Goal: Task Accomplishment & Management: Use online tool/utility

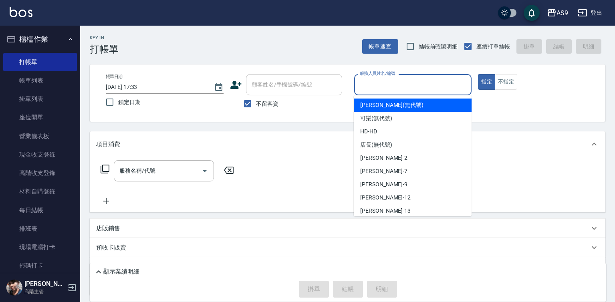
drag, startPoint x: 580, startPoint y: 121, endPoint x: 618, endPoint y: 293, distance: 176.5
click at [614, 153] on html "AS9 登出 櫃檯作業 打帳單 帳單列表 掛單列表 座位開單 營業儀表板 現金收支登錄 高階收支登錄 材料自購登錄 每日結帳 排班表 現場電腦打卡 掃碼打卡 …" at bounding box center [307, 170] width 615 height 340
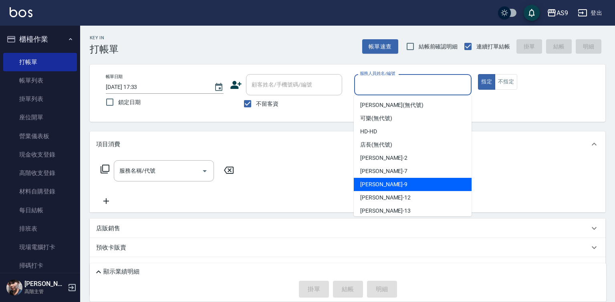
click at [375, 185] on span "[PERSON_NAME] -9" at bounding box center [383, 184] width 47 height 8
type input "[PERSON_NAME]-9"
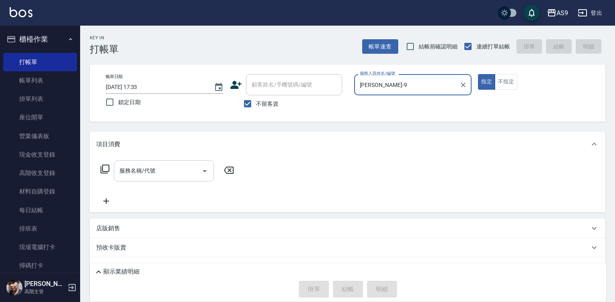
click at [151, 163] on div "服務名稱/代號" at bounding box center [164, 170] width 100 height 21
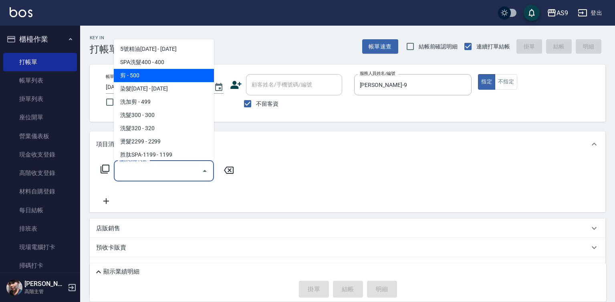
click at [145, 79] on span "剪 - 500" at bounding box center [164, 75] width 100 height 13
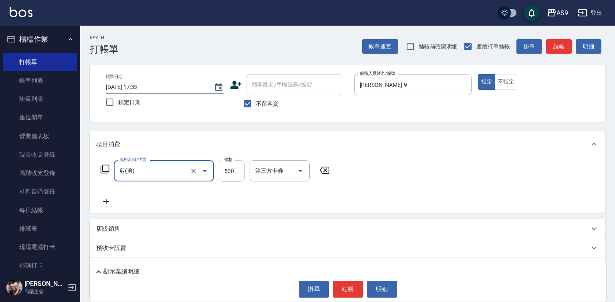
click at [234, 172] on input "500" at bounding box center [232, 171] width 26 height 22
type input "剪"
click at [234, 172] on input "500" at bounding box center [232, 171] width 26 height 22
type input "400"
click at [355, 289] on button "結帳" at bounding box center [348, 289] width 30 height 17
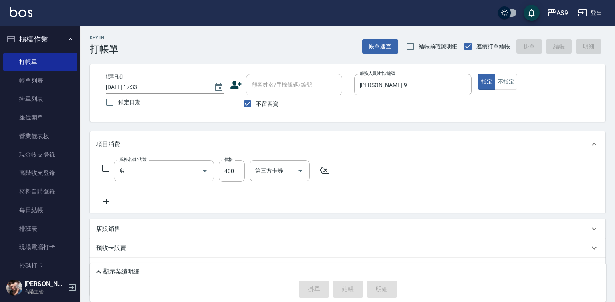
type input "[DATE] 19:59"
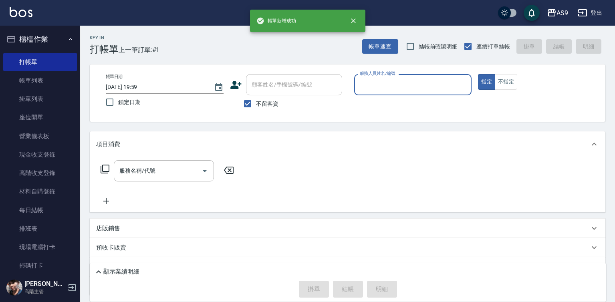
click at [374, 79] on input "服務人員姓名/編號" at bounding box center [413, 85] width 111 height 14
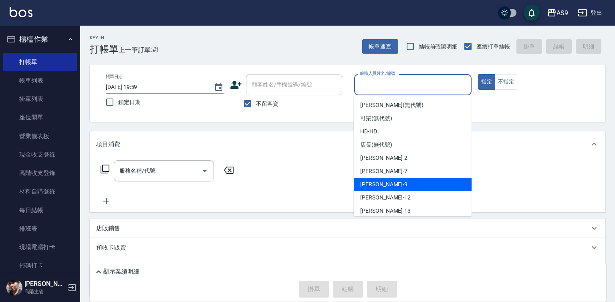
click at [375, 183] on span "[PERSON_NAME] -9" at bounding box center [383, 184] width 47 height 8
type input "[PERSON_NAME]-9"
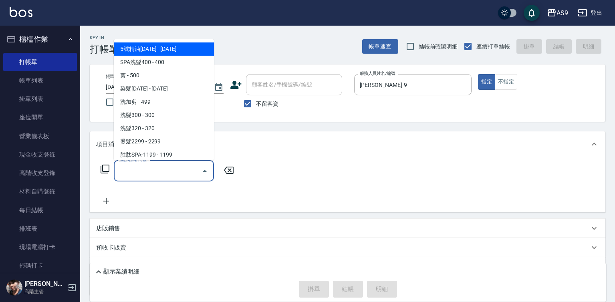
click at [147, 170] on input "服務名稱/代號" at bounding box center [157, 171] width 81 height 14
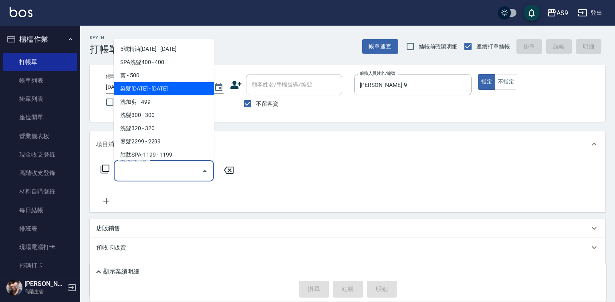
click at [157, 89] on span "染髮[DATE] - [DATE]" at bounding box center [164, 88] width 100 height 13
type input "染髮1500(染髮1500)"
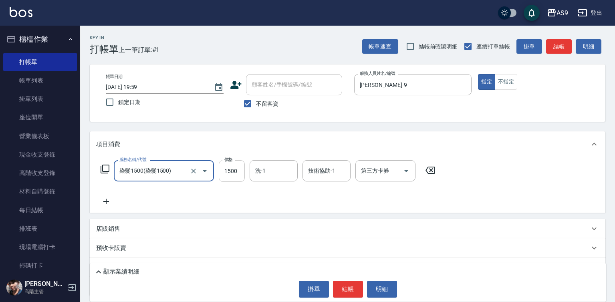
click at [237, 180] on input "1500" at bounding box center [232, 171] width 26 height 22
type input "3500"
click at [266, 171] on input "洗-1" at bounding box center [273, 171] width 41 height 14
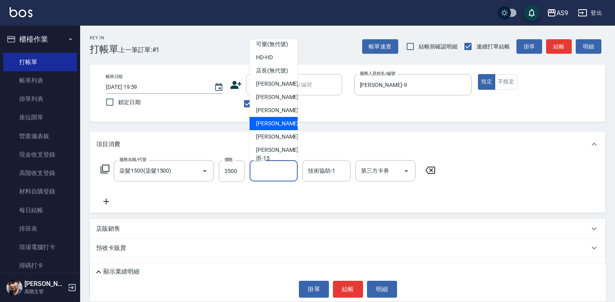
scroll to position [40, 0]
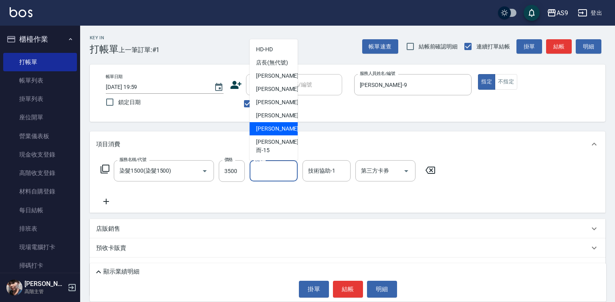
click at [272, 133] on span "[PERSON_NAME] -13" at bounding box center [281, 129] width 50 height 8
type input "[PERSON_NAME]-13"
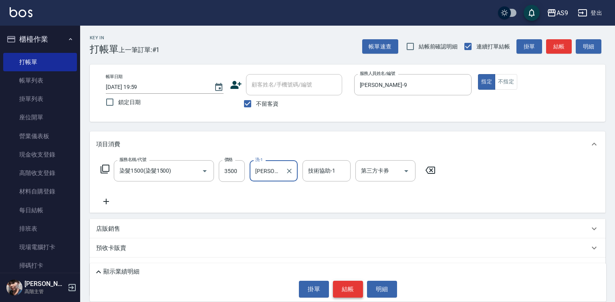
click at [354, 293] on button "結帳" at bounding box center [348, 289] width 30 height 17
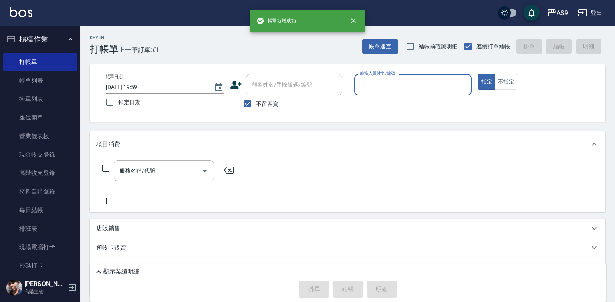
click at [392, 89] on input "服務人員姓名/編號" at bounding box center [413, 85] width 111 height 14
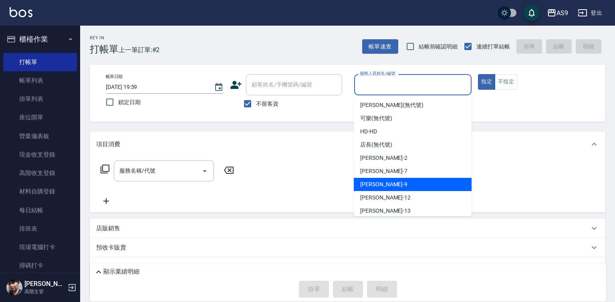
click at [391, 183] on div "[PERSON_NAME] -9" at bounding box center [413, 184] width 118 height 13
type input "[PERSON_NAME]-9"
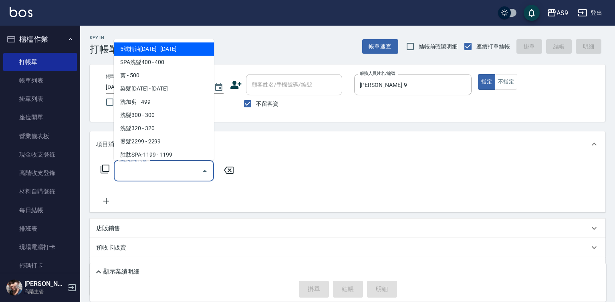
click at [186, 171] on input "服務名稱/代號" at bounding box center [157, 171] width 81 height 14
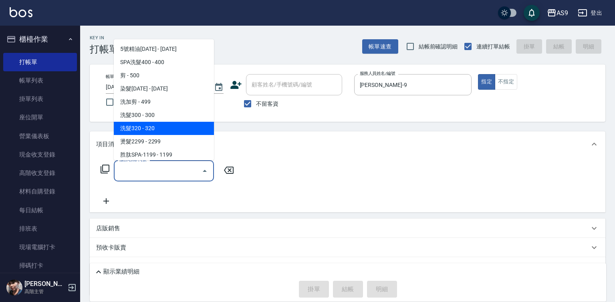
click at [161, 130] on span "洗髮320 - 320" at bounding box center [164, 128] width 100 height 13
type input "洗髮320(洗髮320)"
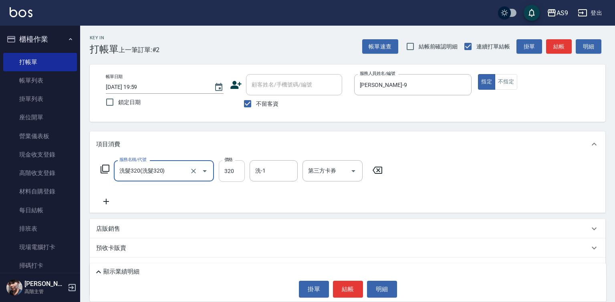
click at [237, 173] on input "320" at bounding box center [232, 171] width 26 height 22
type input "227"
click at [266, 172] on input "洗-1" at bounding box center [273, 171] width 41 height 14
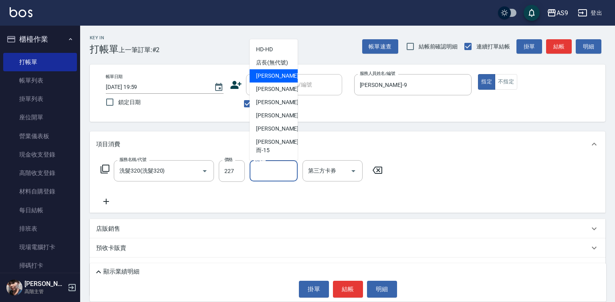
scroll to position [51, 0]
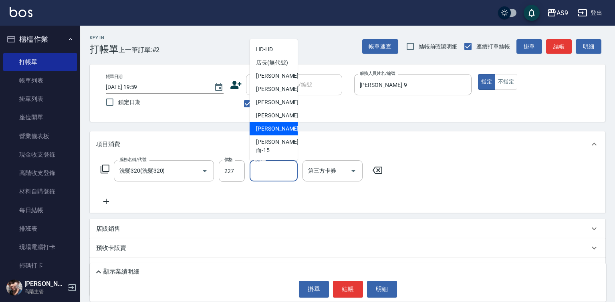
click at [277, 133] on span "[PERSON_NAME] -13" at bounding box center [281, 129] width 50 height 8
type input "[PERSON_NAME]-13"
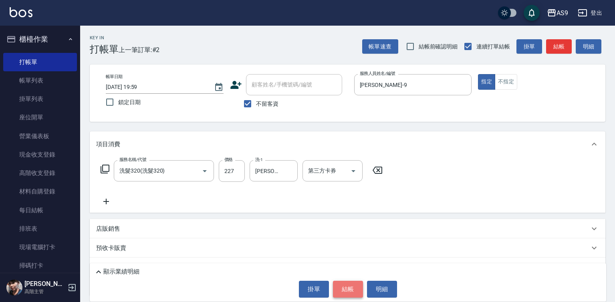
click at [351, 287] on button "結帳" at bounding box center [348, 289] width 30 height 17
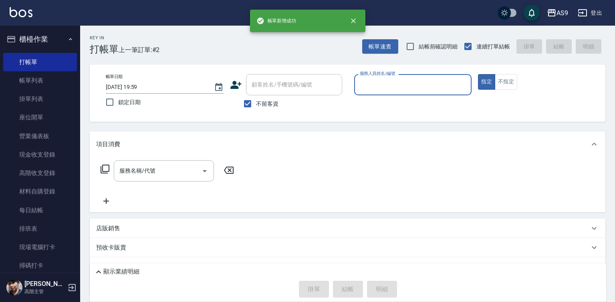
click at [378, 84] on input "服務人員姓名/編號" at bounding box center [413, 85] width 111 height 14
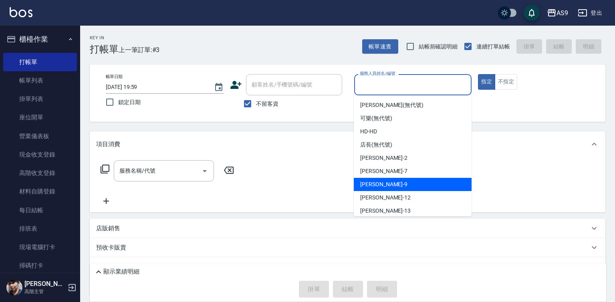
click at [392, 186] on div "[PERSON_NAME] -9" at bounding box center [413, 184] width 118 height 13
type input "[PERSON_NAME]-9"
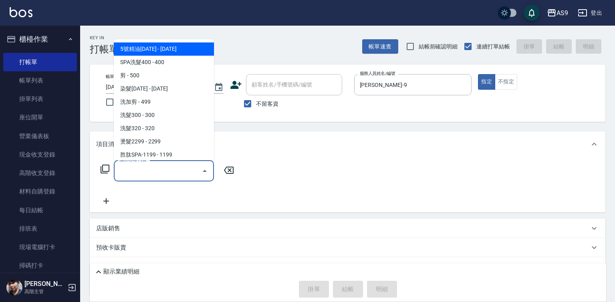
click at [187, 170] on input "服務名稱/代號" at bounding box center [157, 171] width 81 height 14
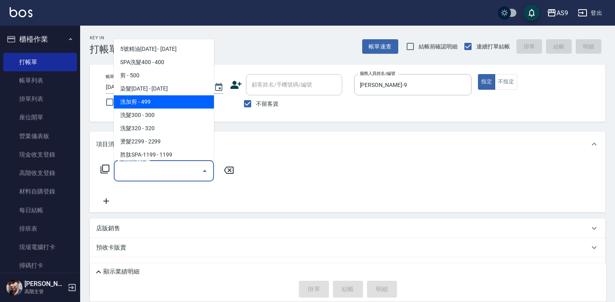
click at [156, 105] on span "洗加剪 - 499" at bounding box center [164, 101] width 100 height 13
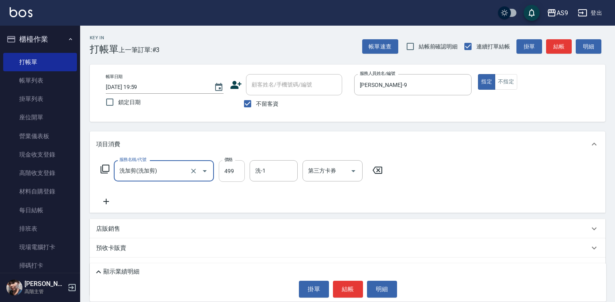
click at [221, 170] on input "499" at bounding box center [232, 171] width 26 height 22
type input "洗加剪"
click at [221, 170] on input "499" at bounding box center [232, 171] width 26 height 22
type input "800"
click at [282, 175] on input "洗-1" at bounding box center [273, 171] width 41 height 14
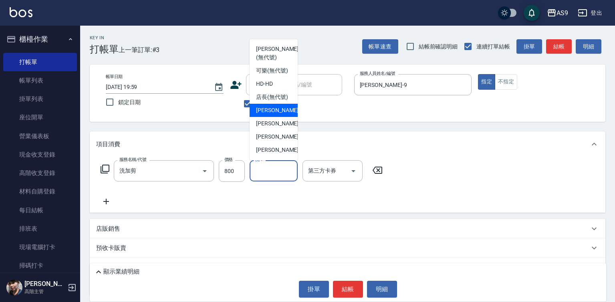
scroll to position [40, 0]
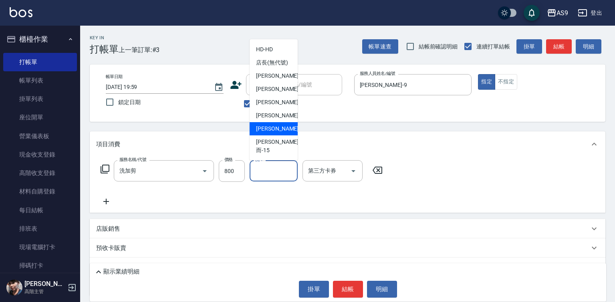
click at [286, 135] on div "[PERSON_NAME] -13" at bounding box center [274, 128] width 48 height 13
type input "[PERSON_NAME]-13"
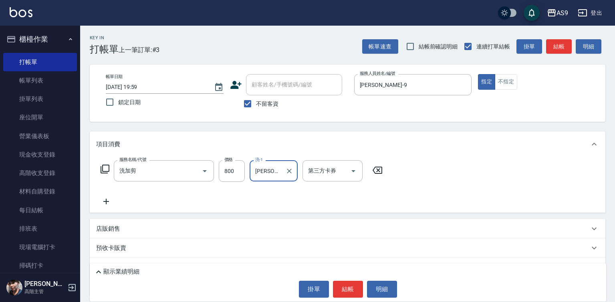
click at [339, 284] on button "結帳" at bounding box center [348, 289] width 30 height 17
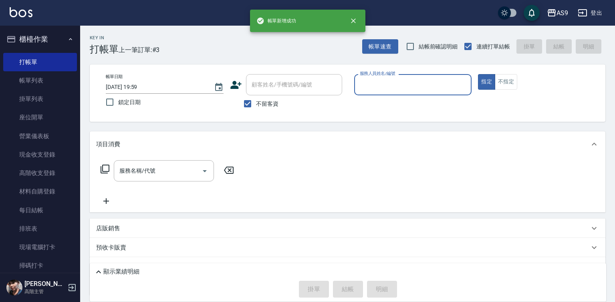
click at [378, 83] on input "服務人員姓名/編號" at bounding box center [413, 85] width 111 height 14
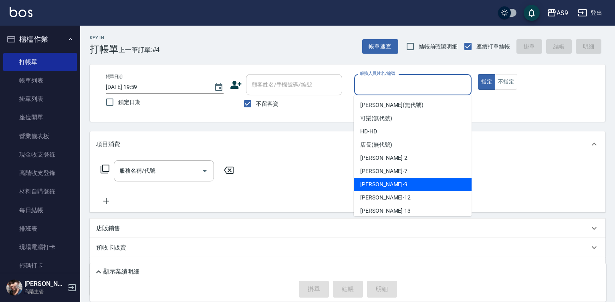
click at [388, 182] on div "[PERSON_NAME] -9" at bounding box center [413, 184] width 118 height 13
type input "[PERSON_NAME]-9"
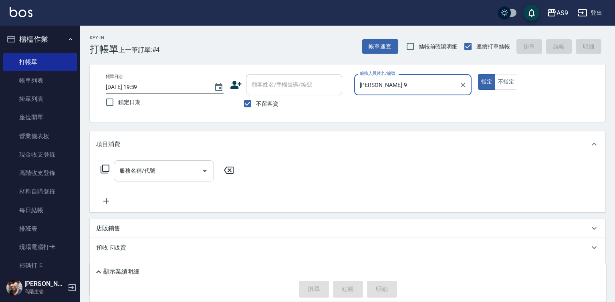
click at [174, 174] on input "服務名稱/代號" at bounding box center [157, 171] width 81 height 14
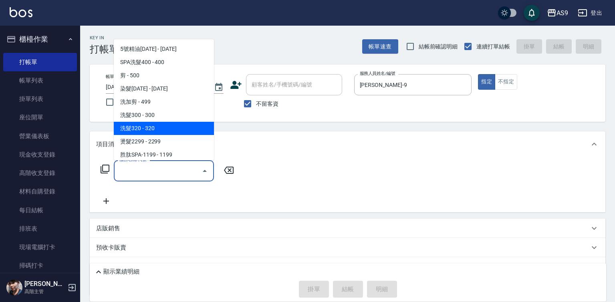
click at [163, 130] on span "洗髮320 - 320" at bounding box center [164, 128] width 100 height 13
type input "洗髮320(洗髮320)"
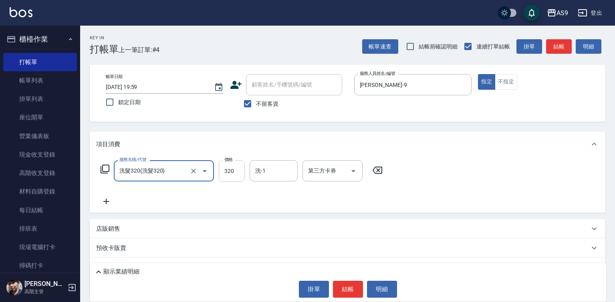
click at [228, 173] on input "320" at bounding box center [232, 171] width 26 height 22
click at [228, 171] on input "29020" at bounding box center [232, 171] width 26 height 22
type input "290"
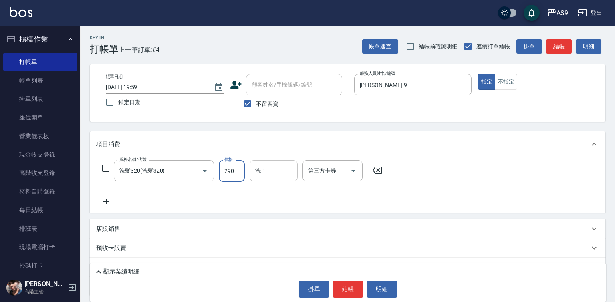
click at [269, 175] on input "洗-1" at bounding box center [273, 171] width 41 height 14
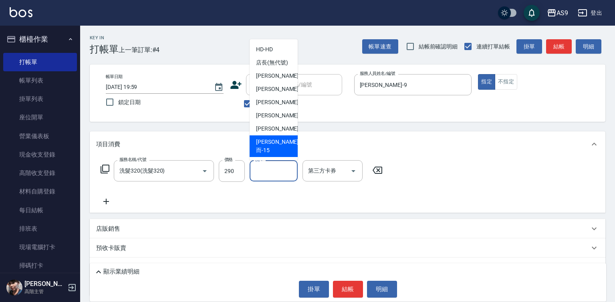
scroll to position [51, 0]
click at [281, 135] on div "[PERSON_NAME] -13" at bounding box center [274, 128] width 48 height 13
type input "[PERSON_NAME]-13"
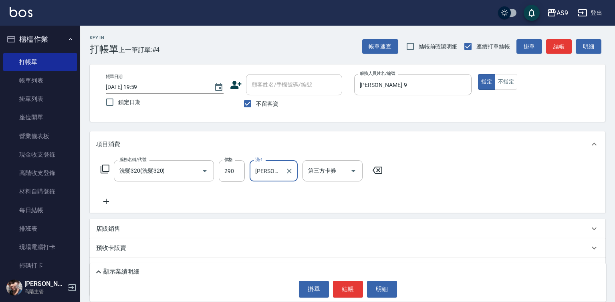
click at [344, 291] on button "結帳" at bounding box center [348, 289] width 30 height 17
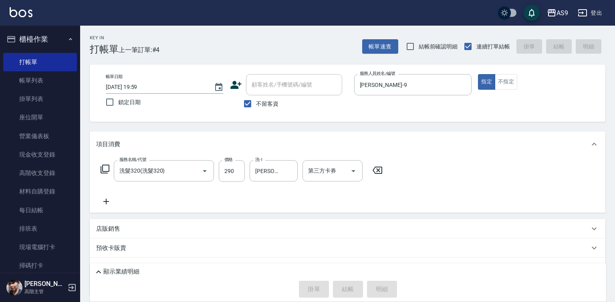
type input "[DATE] 20:00"
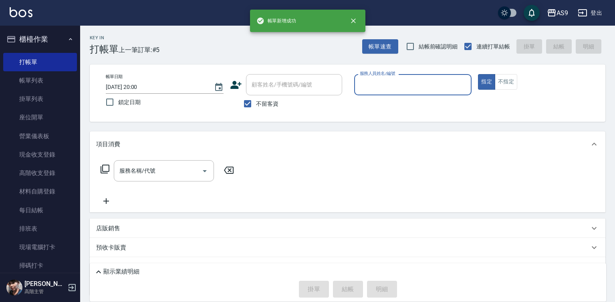
drag, startPoint x: 395, startPoint y: 81, endPoint x: 395, endPoint y: 91, distance: 9.2
click at [395, 83] on input "服務人員姓名/編號" at bounding box center [413, 85] width 111 height 14
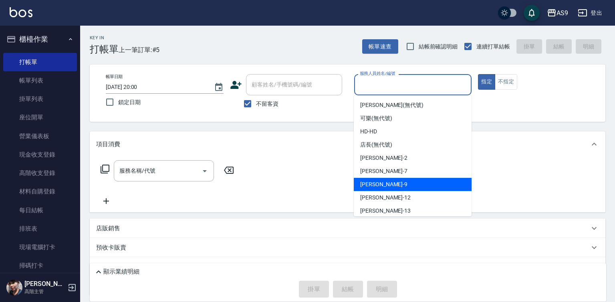
click at [378, 186] on span "[PERSON_NAME] -9" at bounding box center [383, 184] width 47 height 8
type input "[PERSON_NAME]-9"
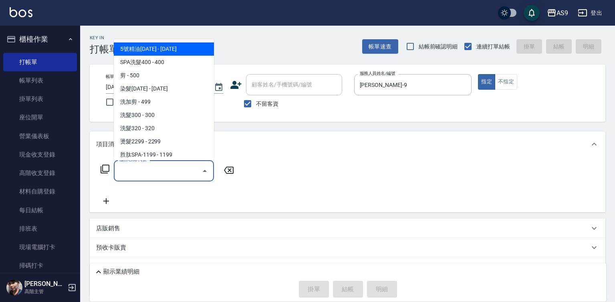
click at [175, 167] on input "服務名稱/代號" at bounding box center [157, 171] width 81 height 14
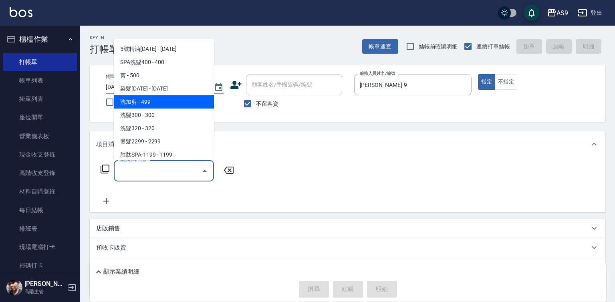
click at [159, 102] on span "洗加剪 - 499" at bounding box center [164, 101] width 100 height 13
type input "洗加剪"
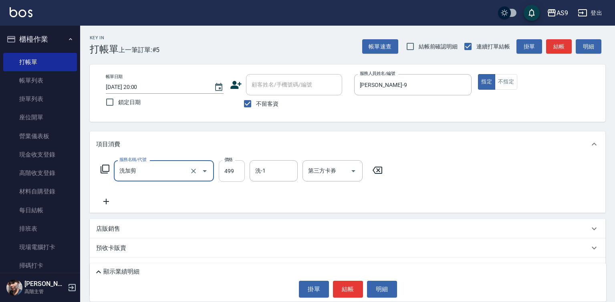
click at [230, 178] on input "499" at bounding box center [232, 171] width 26 height 22
type input "700"
click at [260, 173] on div "洗-1 洗-1" at bounding box center [274, 170] width 48 height 21
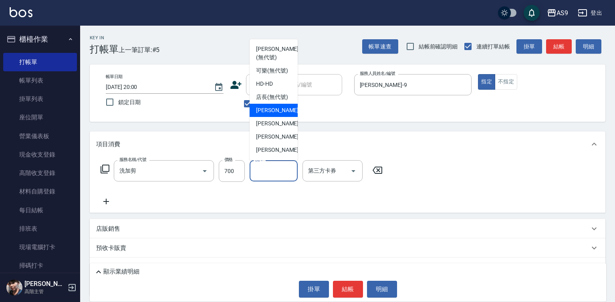
scroll to position [40, 0]
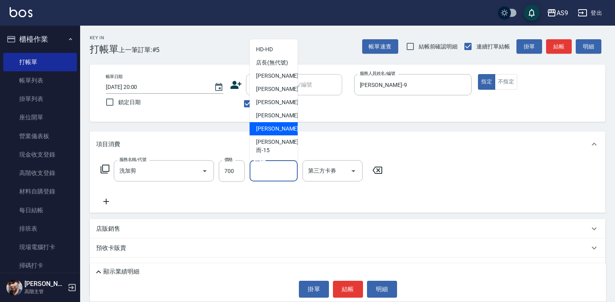
click at [282, 135] on div "[PERSON_NAME] -13" at bounding box center [274, 128] width 48 height 13
type input "[PERSON_NAME]-13"
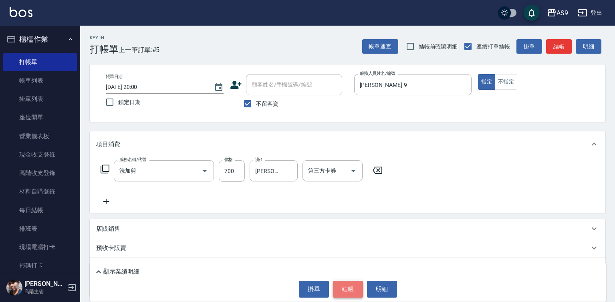
click at [347, 292] on button "結帳" at bounding box center [348, 289] width 30 height 17
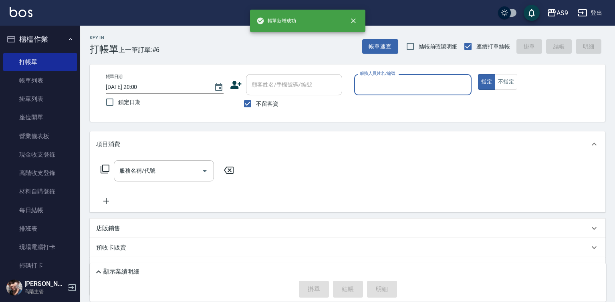
drag, startPoint x: 377, startPoint y: 78, endPoint x: 377, endPoint y: 90, distance: 11.6
click at [377, 80] on input "服務人員姓名/編號" at bounding box center [413, 85] width 111 height 14
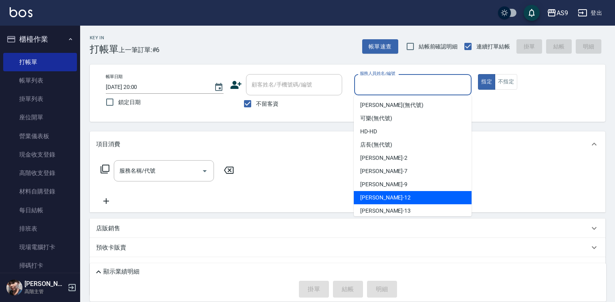
click at [387, 184] on div "[PERSON_NAME] -9" at bounding box center [413, 184] width 118 height 13
type input "[PERSON_NAME]-9"
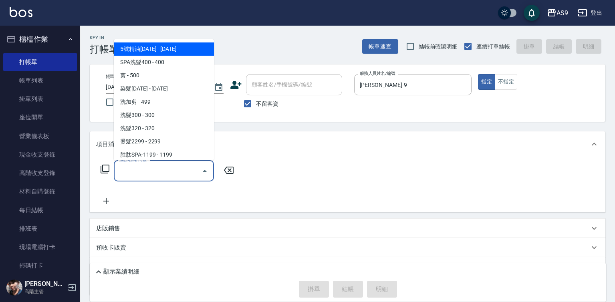
click at [174, 171] on input "服務名稱/代號" at bounding box center [157, 171] width 81 height 14
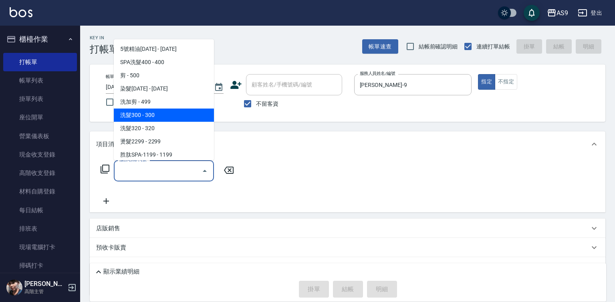
click at [160, 118] on span "洗髮300 - 300" at bounding box center [164, 115] width 100 height 13
type input "洗髮300(洗 髮300)"
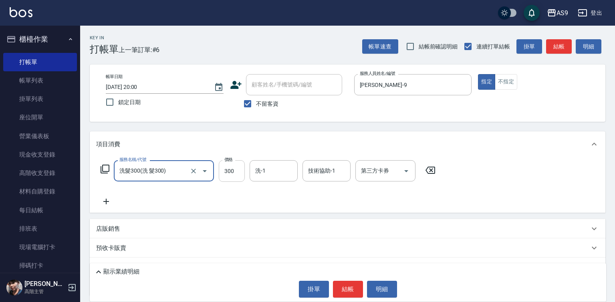
click at [224, 165] on input "300" at bounding box center [232, 171] width 26 height 22
click at [227, 167] on input "270300" at bounding box center [232, 171] width 26 height 22
type input "270"
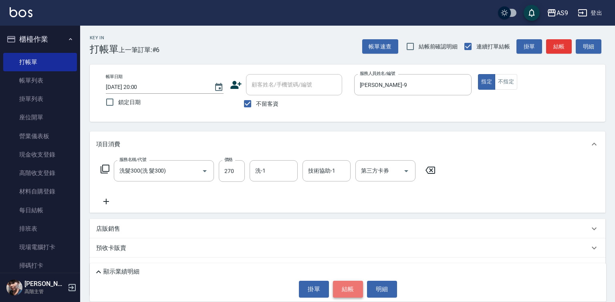
click at [339, 291] on button "結帳" at bounding box center [348, 289] width 30 height 17
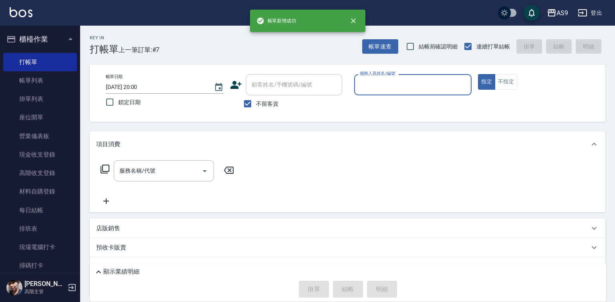
click at [398, 86] on input "服務人員姓名/編號" at bounding box center [413, 85] width 111 height 14
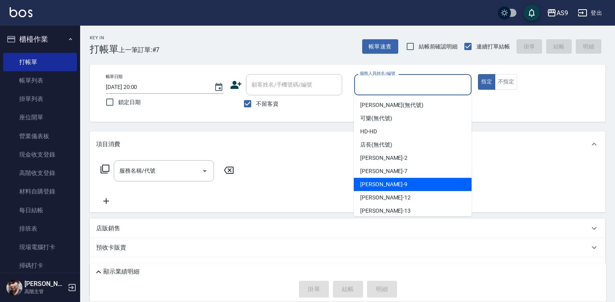
drag, startPoint x: 390, startPoint y: 183, endPoint x: 245, endPoint y: 192, distance: 144.9
click at [388, 184] on div "[PERSON_NAME] -9" at bounding box center [413, 184] width 118 height 13
type input "[PERSON_NAME]-9"
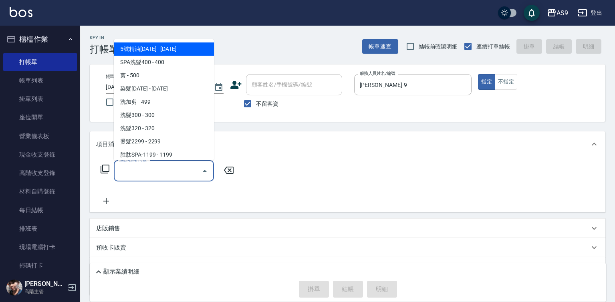
click at [152, 169] on input "服務名稱/代號" at bounding box center [157, 171] width 81 height 14
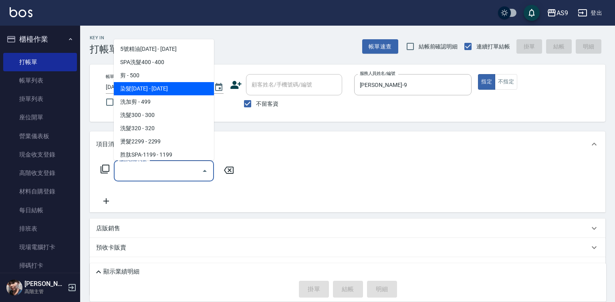
click at [159, 101] on span "洗加剪 - 499" at bounding box center [164, 101] width 100 height 13
type input "洗加剪"
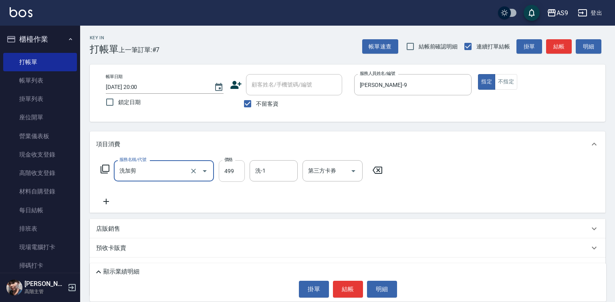
click at [226, 165] on input "499" at bounding box center [232, 171] width 26 height 22
type input "800"
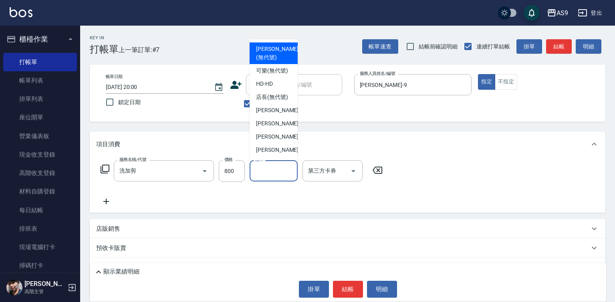
click at [260, 171] on input "洗-1" at bounding box center [273, 171] width 41 height 14
click at [264, 71] on span "可樂 (無代號)" at bounding box center [272, 70] width 32 height 8
type input "可樂(無代號)"
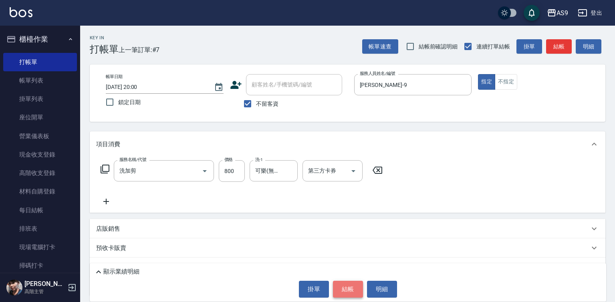
click at [342, 289] on button "結帳" at bounding box center [348, 289] width 30 height 17
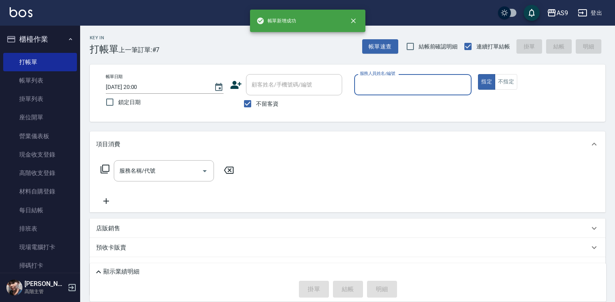
click at [374, 81] on input "服務人員姓名/編號" at bounding box center [413, 85] width 111 height 14
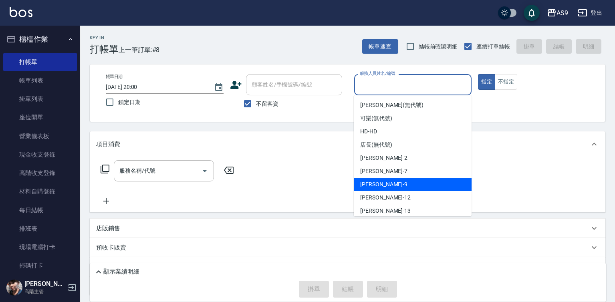
click at [385, 182] on div "[PERSON_NAME] -9" at bounding box center [413, 184] width 118 height 13
type input "[PERSON_NAME]-9"
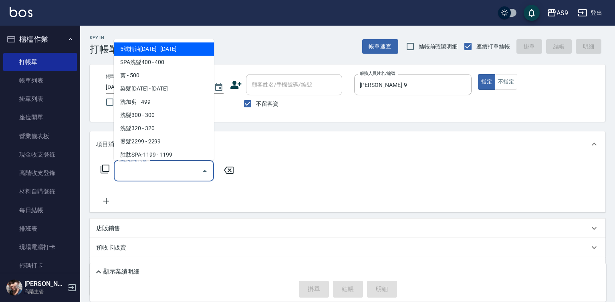
click at [182, 171] on input "服務名稱/代號" at bounding box center [157, 171] width 81 height 14
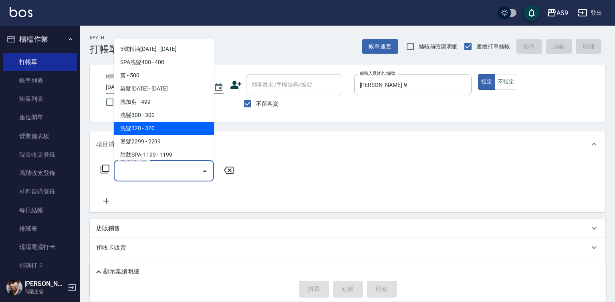
click at [161, 130] on span "洗髮320 - 320" at bounding box center [164, 128] width 100 height 13
type input "洗髮320(洗髮320)"
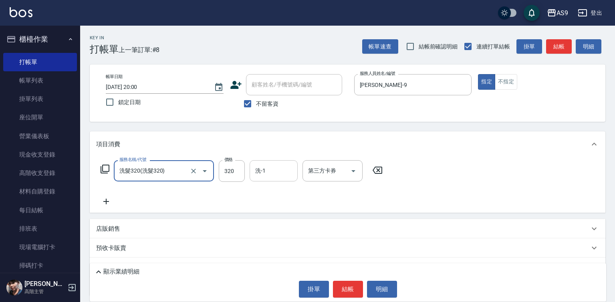
click at [261, 176] on input "洗-1" at bounding box center [273, 171] width 41 height 14
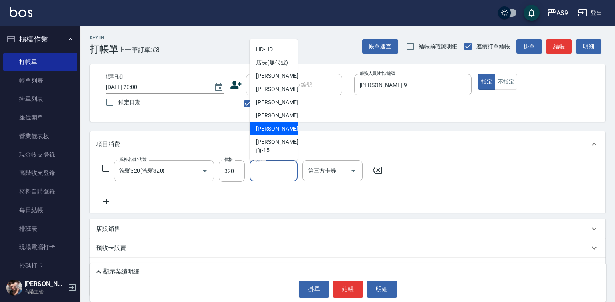
scroll to position [51, 0]
click at [279, 133] on span "[PERSON_NAME] -13" at bounding box center [281, 129] width 50 height 8
type input "[PERSON_NAME]-13"
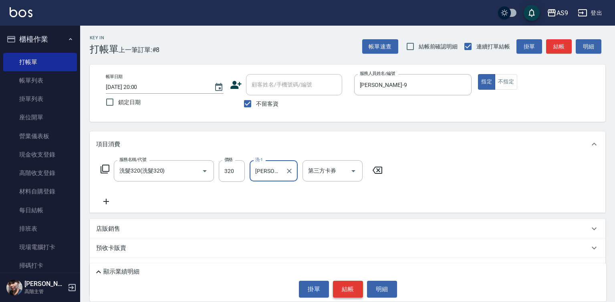
click at [346, 288] on button "結帳" at bounding box center [348, 289] width 30 height 17
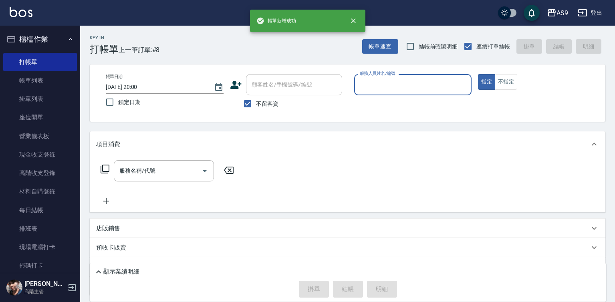
click at [375, 82] on input "服務人員姓名/編號" at bounding box center [413, 85] width 111 height 14
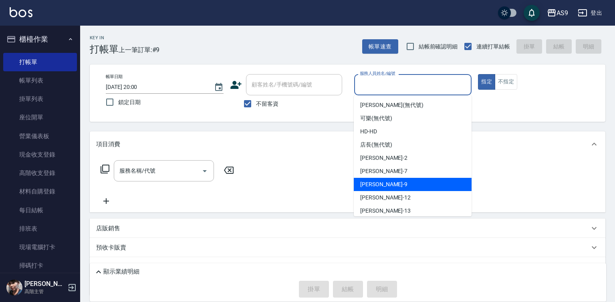
click at [392, 185] on div "[PERSON_NAME] -9" at bounding box center [413, 184] width 118 height 13
type input "[PERSON_NAME]-9"
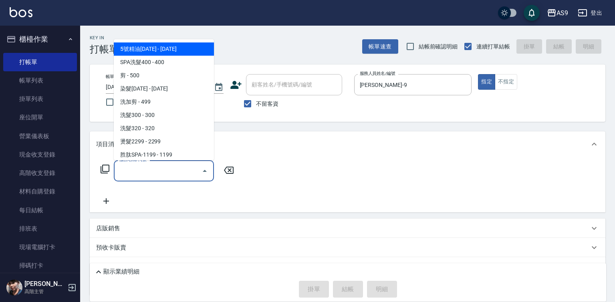
click at [161, 171] on input "服務名稱/代號" at bounding box center [157, 171] width 81 height 14
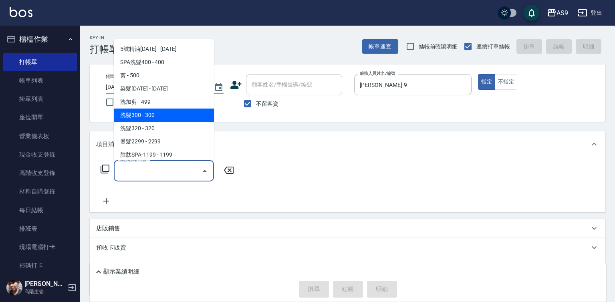
click at [155, 115] on span "洗髮300 - 300" at bounding box center [164, 115] width 100 height 13
type input "洗髮300(洗 髮300)"
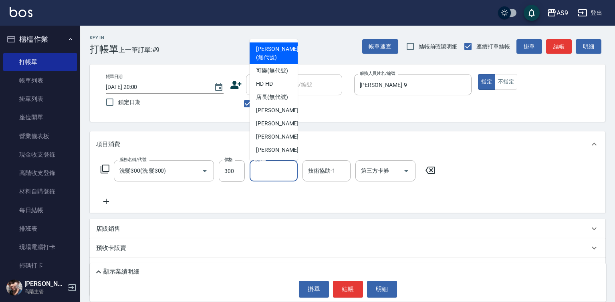
click at [264, 174] on div "洗-1 洗-1" at bounding box center [274, 170] width 48 height 21
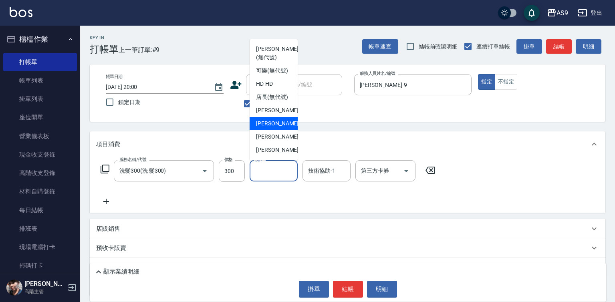
scroll to position [40, 0]
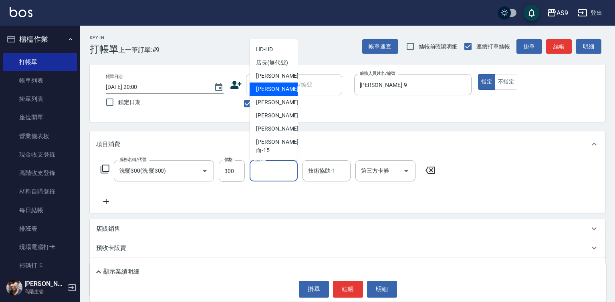
click at [280, 133] on span "[PERSON_NAME] -13" at bounding box center [281, 129] width 50 height 8
type input "[PERSON_NAME]-13"
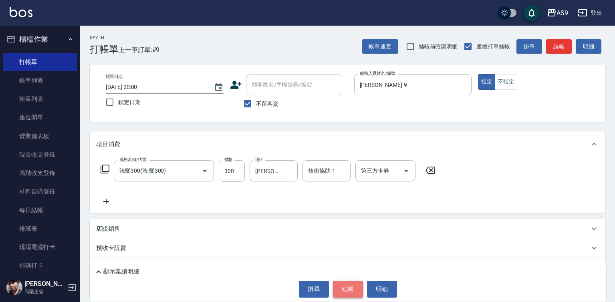
click at [345, 295] on button "結帳" at bounding box center [348, 289] width 30 height 17
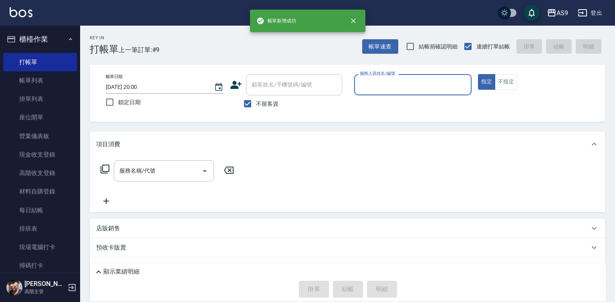
click at [374, 86] on input "服務人員姓名/編號" at bounding box center [413, 85] width 111 height 14
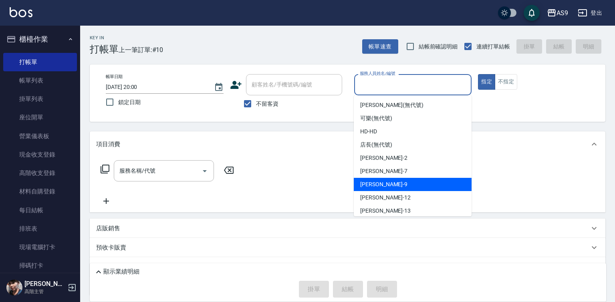
click at [391, 186] on div "[PERSON_NAME] -9" at bounding box center [413, 184] width 118 height 13
type input "[PERSON_NAME]-9"
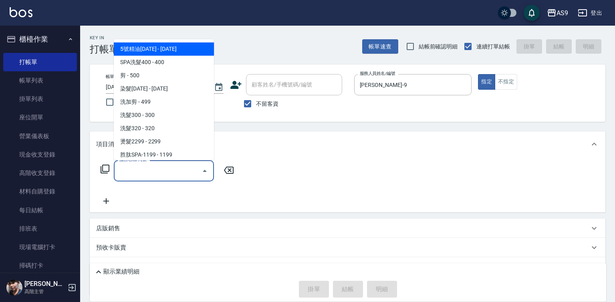
click at [173, 172] on input "服務名稱/代號" at bounding box center [157, 171] width 81 height 14
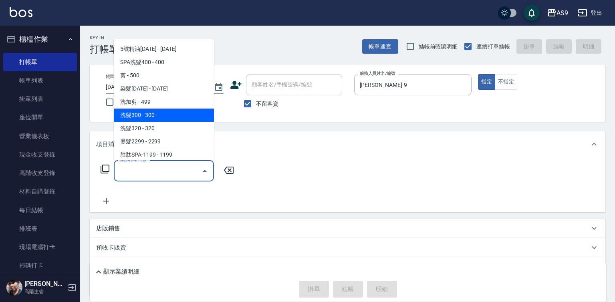
click at [153, 117] on span "洗髮300 - 300" at bounding box center [164, 115] width 100 height 13
type input "洗髮300(洗 髮300)"
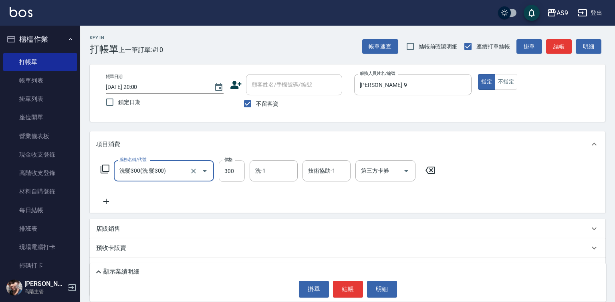
click at [227, 167] on input "300" at bounding box center [232, 171] width 26 height 22
type input "290"
click at [343, 293] on button "結帳" at bounding box center [348, 289] width 30 height 17
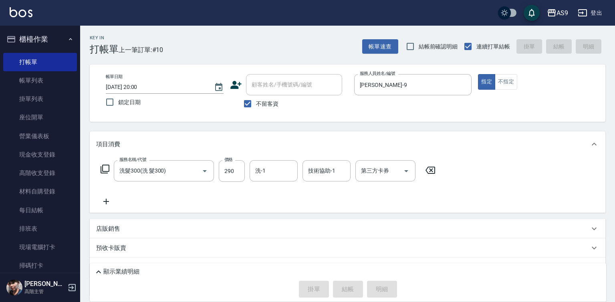
type input "[DATE] 20:01"
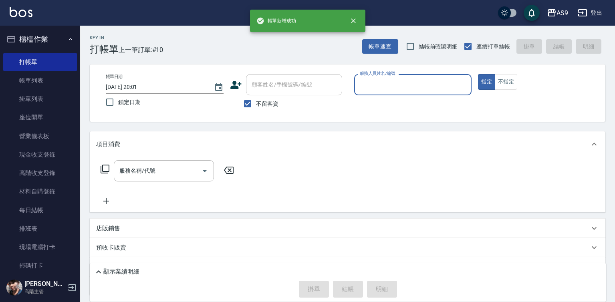
click at [400, 95] on div "服務人員姓名/編號" at bounding box center [413, 84] width 118 height 21
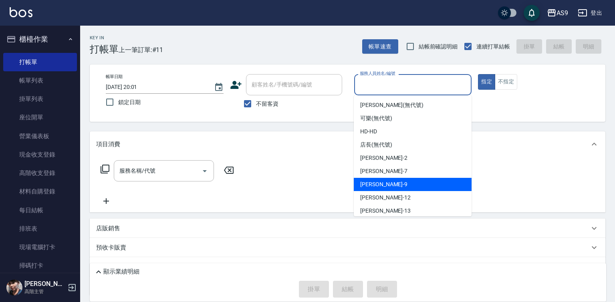
click at [384, 187] on div "[PERSON_NAME] -9" at bounding box center [413, 184] width 118 height 13
type input "[PERSON_NAME]-9"
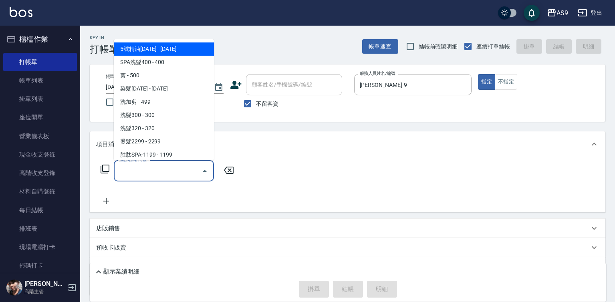
click at [158, 169] on input "服務名稱/代號" at bounding box center [157, 171] width 81 height 14
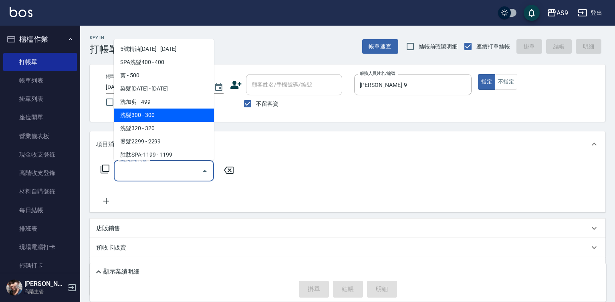
click at [160, 113] on span "洗髮300 - 300" at bounding box center [164, 115] width 100 height 13
type input "洗髮300(洗 髮300)"
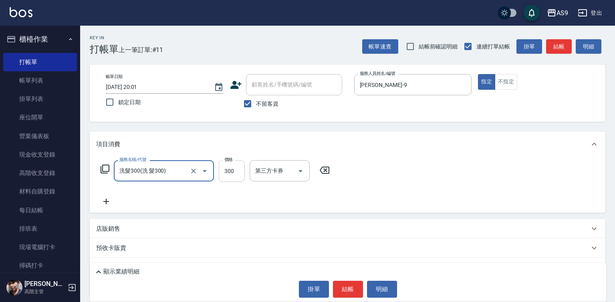
click at [232, 169] on input "300" at bounding box center [232, 171] width 26 height 22
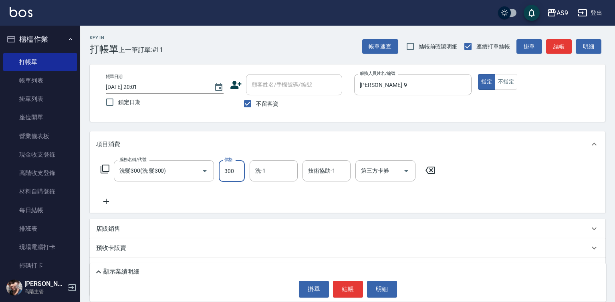
click at [232, 169] on input "300" at bounding box center [232, 171] width 26 height 22
type input "250"
click at [267, 172] on input "洗-1" at bounding box center [273, 171] width 41 height 14
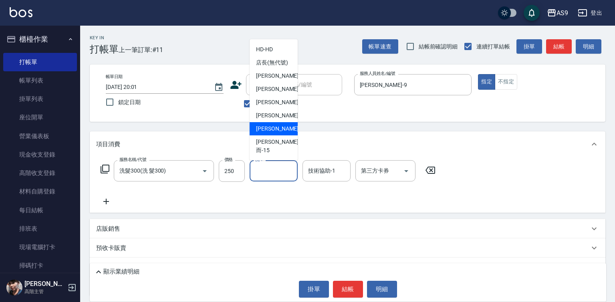
click at [280, 133] on span "[PERSON_NAME] -13" at bounding box center [281, 129] width 50 height 8
type input "[PERSON_NAME]-13"
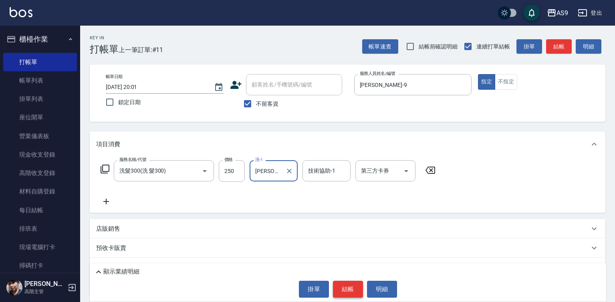
click at [347, 290] on button "結帳" at bounding box center [348, 289] width 30 height 17
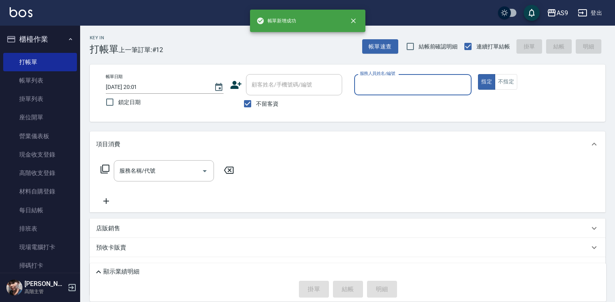
click at [374, 80] on input "服務人員姓名/編號" at bounding box center [413, 85] width 111 height 14
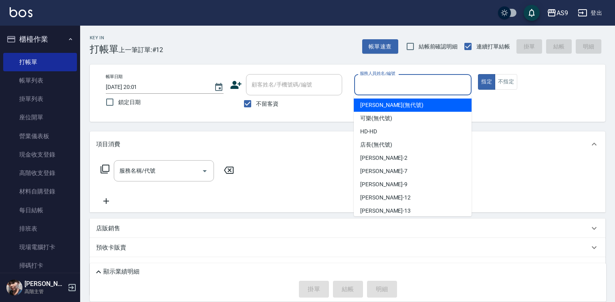
drag, startPoint x: 373, startPoint y: 105, endPoint x: 359, endPoint y: 114, distance: 16.3
click at [373, 105] on span "[PERSON_NAME] (無代號)" at bounding box center [391, 105] width 63 height 8
type input "[PERSON_NAME](無代號)"
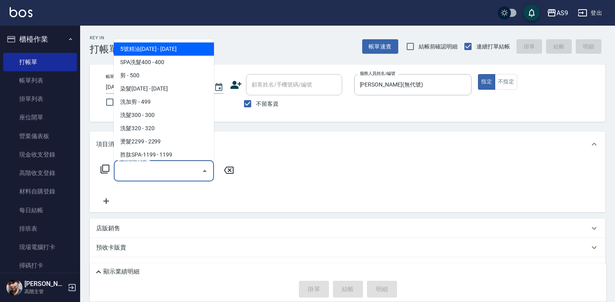
click at [179, 169] on input "服務名稱/代號" at bounding box center [157, 171] width 81 height 14
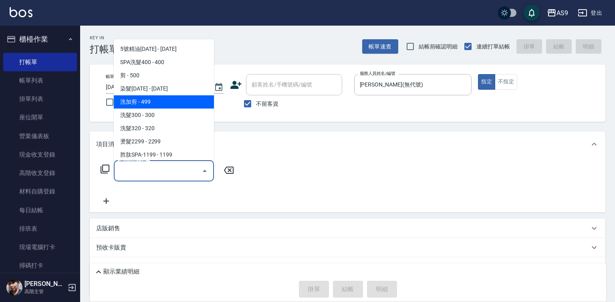
click at [148, 102] on span "洗加剪 - 499" at bounding box center [164, 101] width 100 height 13
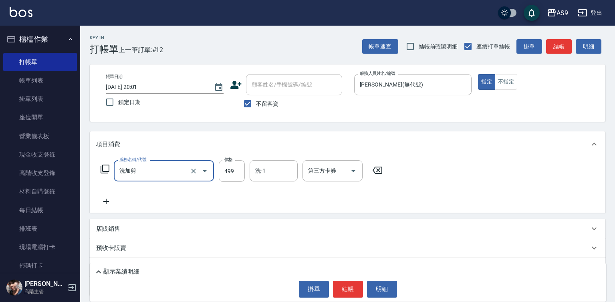
click at [187, 170] on input "洗加剪" at bounding box center [152, 171] width 70 height 14
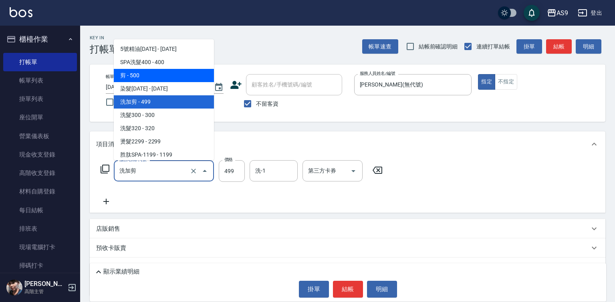
click at [150, 78] on span "剪 - 500" at bounding box center [164, 75] width 100 height 13
type input "剪(剪)"
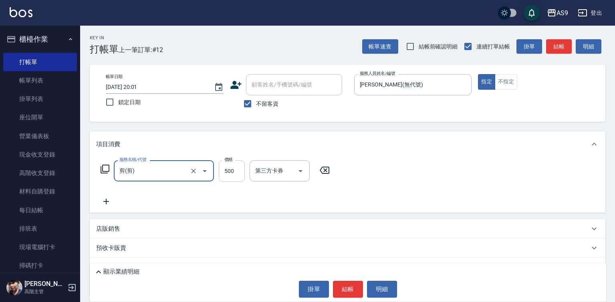
click at [233, 169] on input "500" at bounding box center [232, 171] width 26 height 22
type input "1000"
click at [338, 293] on button "結帳" at bounding box center [348, 289] width 30 height 17
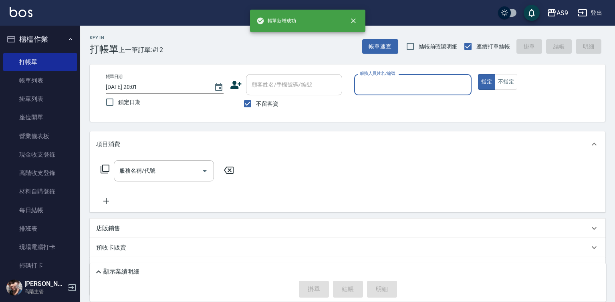
click at [376, 88] on input "服務人員姓名/編號" at bounding box center [413, 85] width 111 height 14
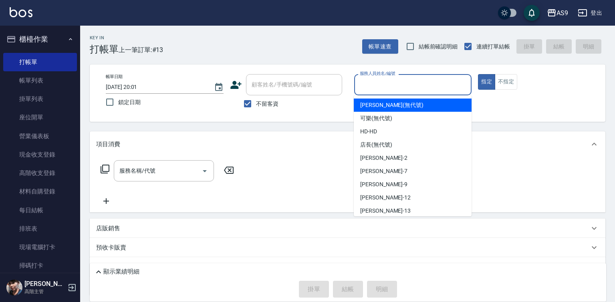
click at [368, 107] on span "[PERSON_NAME] (無代號)" at bounding box center [391, 105] width 63 height 8
type input "[PERSON_NAME](無代號)"
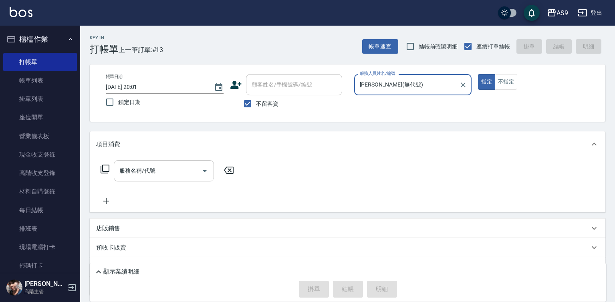
click at [178, 171] on input "服務名稱/代號" at bounding box center [157, 171] width 81 height 14
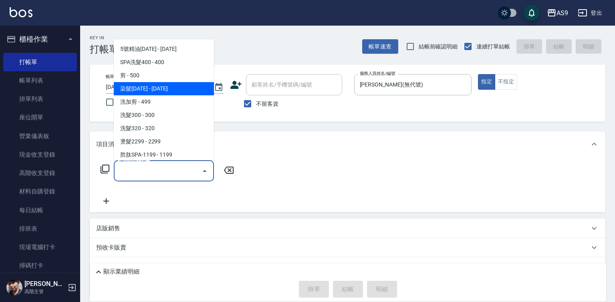
click at [155, 88] on span "染髮[DATE] - [DATE]" at bounding box center [164, 88] width 100 height 13
type input "染髮1500(染髮1500)"
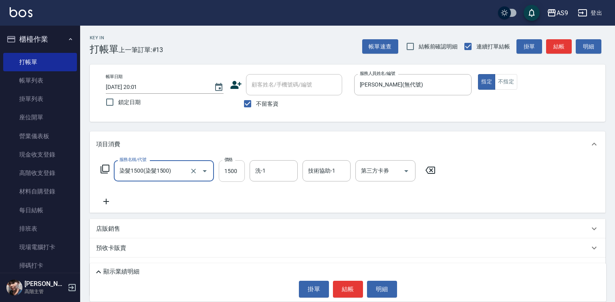
click at [223, 174] on input "1500" at bounding box center [232, 171] width 26 height 22
click at [223, 173] on input "1500" at bounding box center [232, 171] width 26 height 22
click at [223, 173] on input "42001500" at bounding box center [232, 171] width 26 height 22
type input "4200"
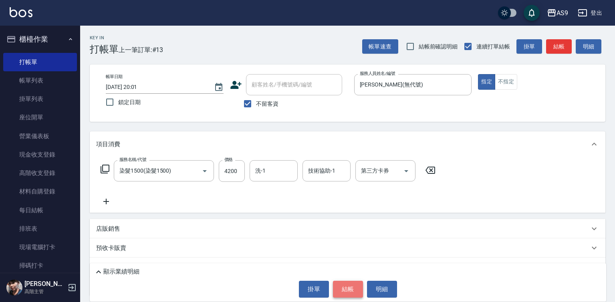
click at [354, 293] on button "結帳" at bounding box center [348, 289] width 30 height 17
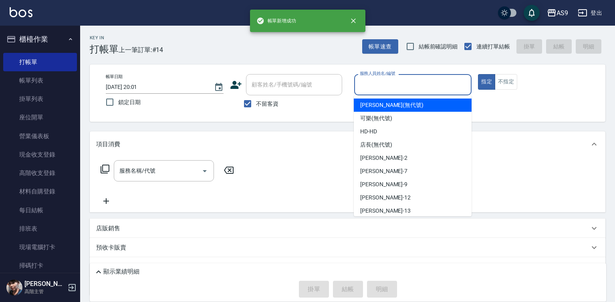
drag, startPoint x: 401, startPoint y: 83, endPoint x: 396, endPoint y: 126, distance: 43.1
click at [400, 83] on input "服務人員姓名/編號" at bounding box center [413, 85] width 111 height 14
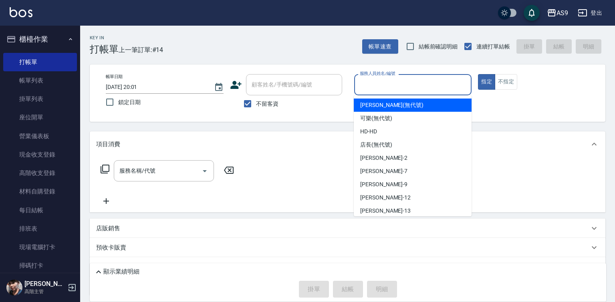
click at [376, 103] on span "[PERSON_NAME] (無代號)" at bounding box center [391, 105] width 63 height 8
type input "[PERSON_NAME](無代號)"
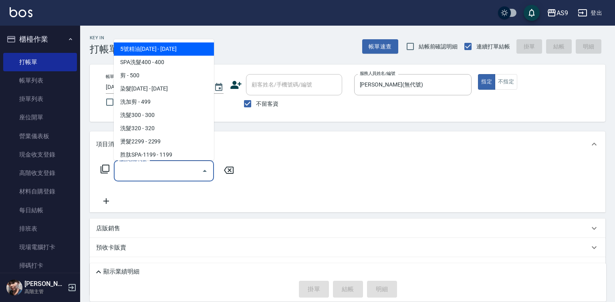
click at [177, 170] on input "服務名稱/代號" at bounding box center [157, 171] width 81 height 14
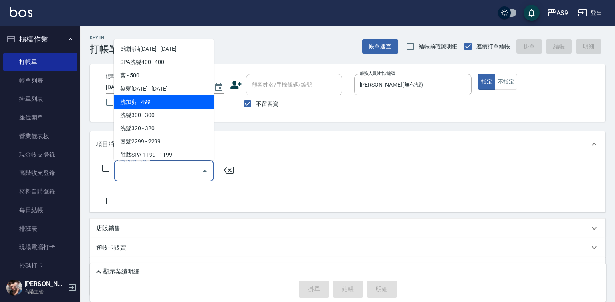
click at [160, 103] on span "洗加剪 - 499" at bounding box center [164, 101] width 100 height 13
type input "洗加剪"
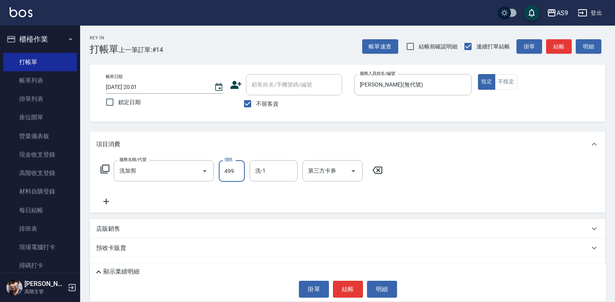
click at [231, 164] on input "499" at bounding box center [232, 171] width 26 height 22
type input "700"
click at [341, 279] on div "顯示業績明細 掛單 結帳 明細" at bounding box center [348, 282] width 516 height 38
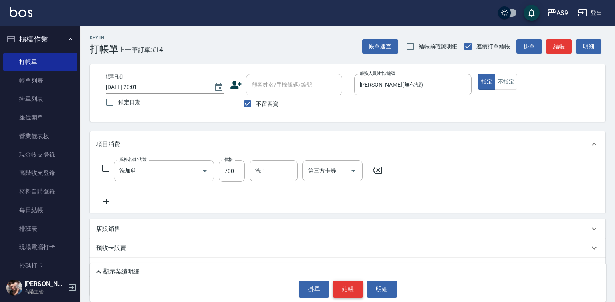
click at [341, 287] on button "結帳" at bounding box center [348, 289] width 30 height 17
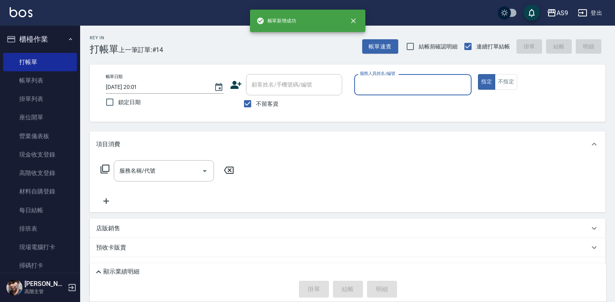
click at [382, 84] on input "服務人員姓名/編號" at bounding box center [413, 85] width 111 height 14
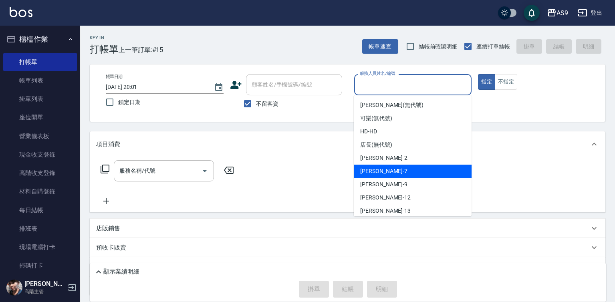
click at [380, 170] on div "Peggy -7" at bounding box center [413, 171] width 118 height 13
type input "Peggy-7"
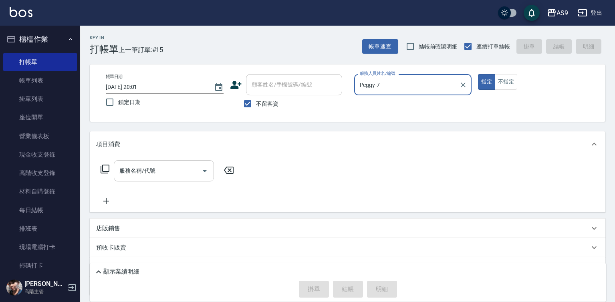
click at [185, 171] on input "服務名稱/代號" at bounding box center [157, 171] width 81 height 14
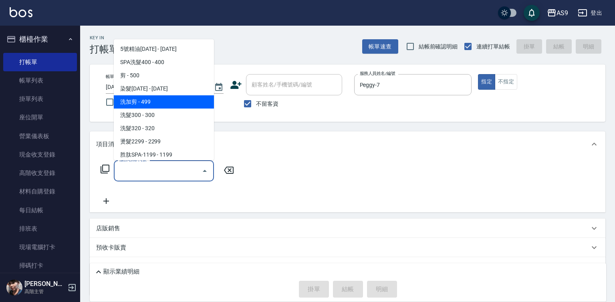
click at [163, 103] on span "洗加剪 - 499" at bounding box center [164, 101] width 100 height 13
type input "洗加剪"
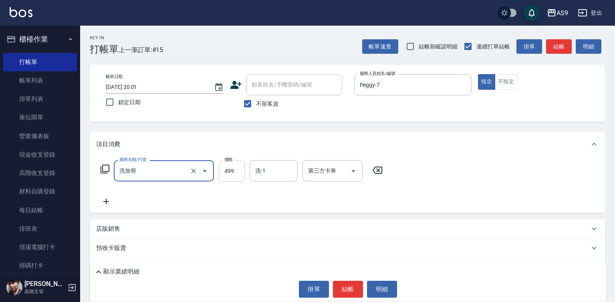
click at [237, 170] on input "499" at bounding box center [232, 171] width 26 height 22
type input "700"
click at [268, 175] on input "洗-1" at bounding box center [273, 171] width 41 height 14
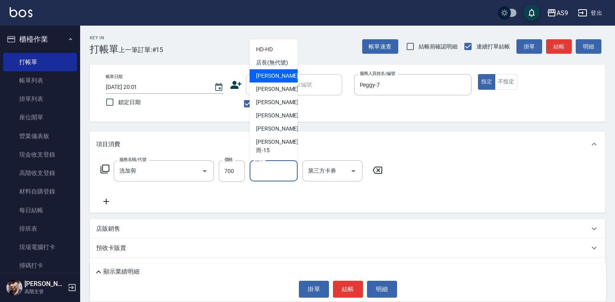
scroll to position [51, 0]
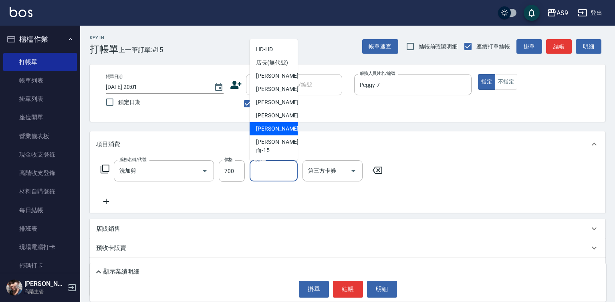
click at [274, 133] on span "[PERSON_NAME] -13" at bounding box center [281, 129] width 50 height 8
type input "[PERSON_NAME]-13"
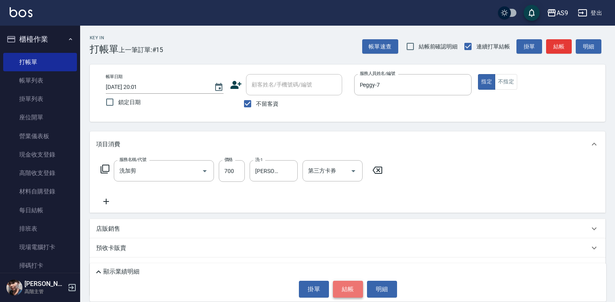
click at [347, 291] on button "結帳" at bounding box center [348, 289] width 30 height 17
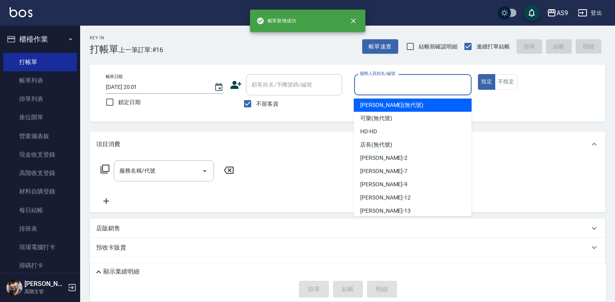
click at [375, 86] on input "服務人員姓名/編號" at bounding box center [413, 85] width 111 height 14
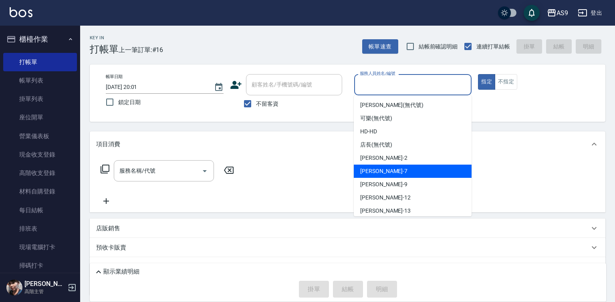
click at [392, 172] on div "Peggy -7" at bounding box center [413, 171] width 118 height 13
type input "Peggy-7"
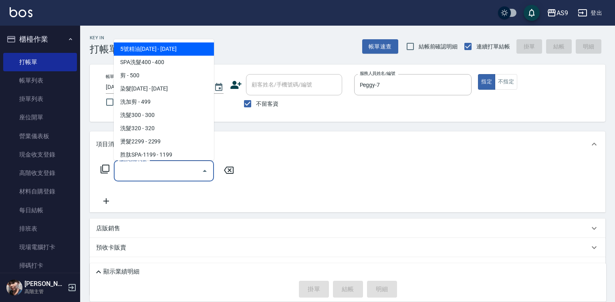
click at [188, 173] on input "服務名稱/代號" at bounding box center [157, 171] width 81 height 14
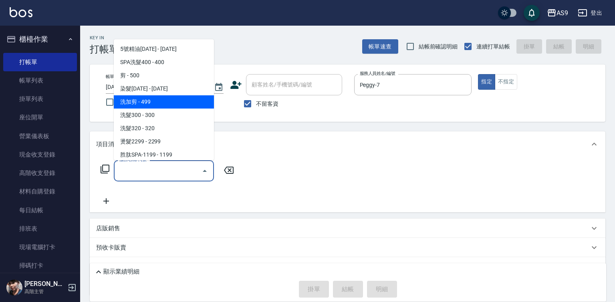
click at [149, 102] on span "洗加剪 - 499" at bounding box center [164, 101] width 100 height 13
type input "洗加剪"
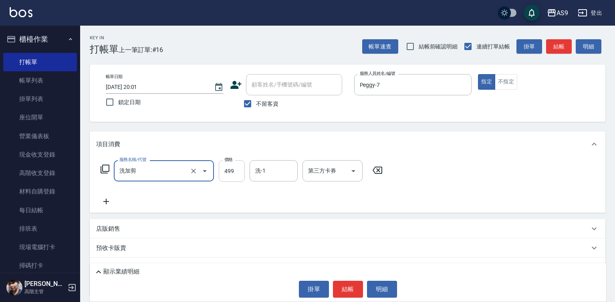
click at [224, 174] on input "499" at bounding box center [232, 171] width 26 height 22
type input "700"
click at [266, 166] on input "洗-1" at bounding box center [273, 171] width 41 height 14
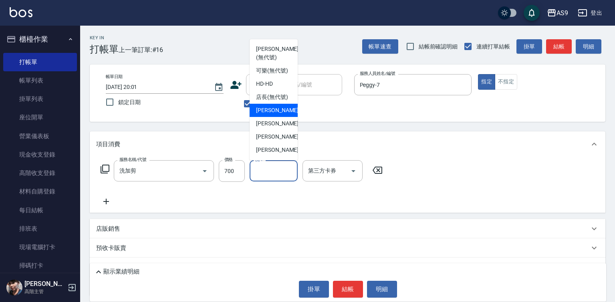
click at [276, 115] on span "[PERSON_NAME]蘭 -2" at bounding box center [279, 110] width 47 height 8
type input "[PERSON_NAME]蘭-2"
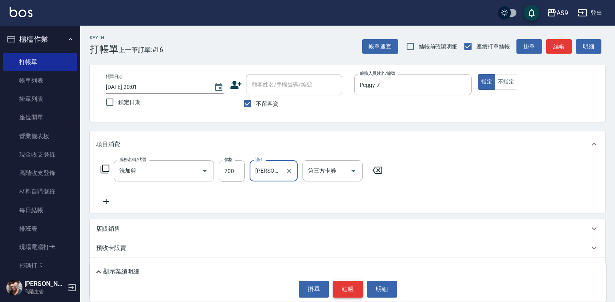
click at [347, 291] on button "結帳" at bounding box center [348, 289] width 30 height 17
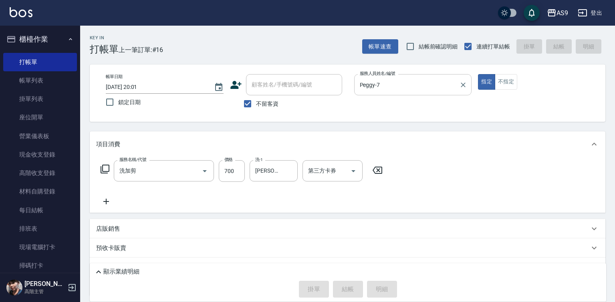
type input "[DATE] 20:02"
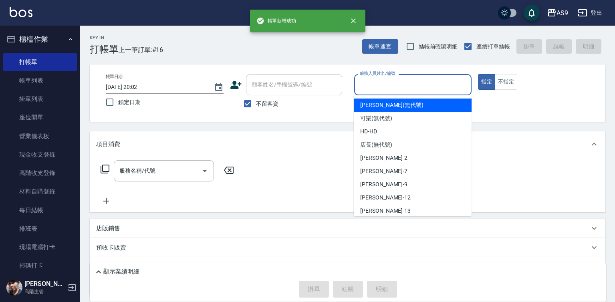
drag, startPoint x: 385, startPoint y: 83, endPoint x: 391, endPoint y: 157, distance: 74.3
click at [385, 83] on input "服務人員姓名/編號" at bounding box center [413, 85] width 111 height 14
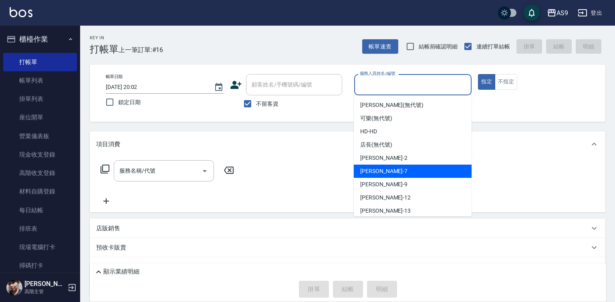
click at [389, 175] on div "Peggy -7" at bounding box center [413, 171] width 118 height 13
type input "Peggy-7"
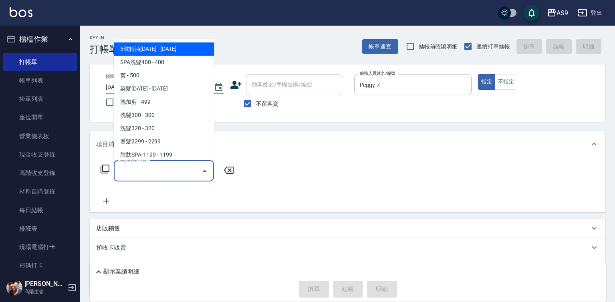
click at [153, 173] on input "服務名稱/代號" at bounding box center [157, 171] width 81 height 14
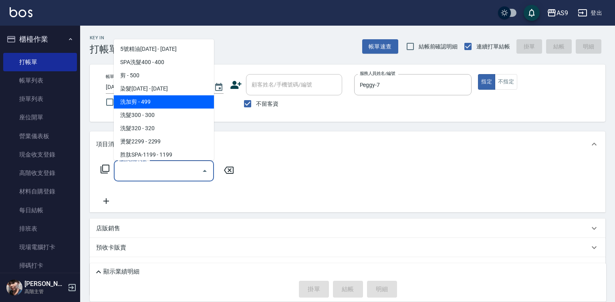
click at [145, 101] on span "洗加剪 - 499" at bounding box center [164, 101] width 100 height 13
type input "洗加剪"
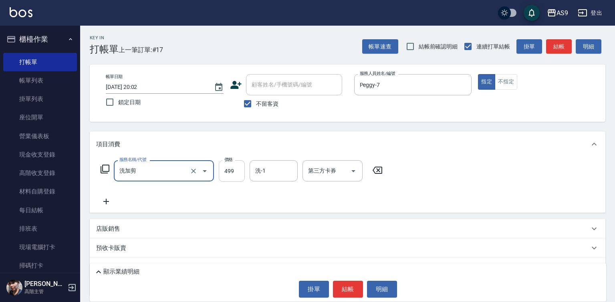
click at [239, 171] on input "499" at bounding box center [232, 171] width 26 height 22
type input "700"
click at [274, 174] on input "洗-1" at bounding box center [273, 171] width 41 height 14
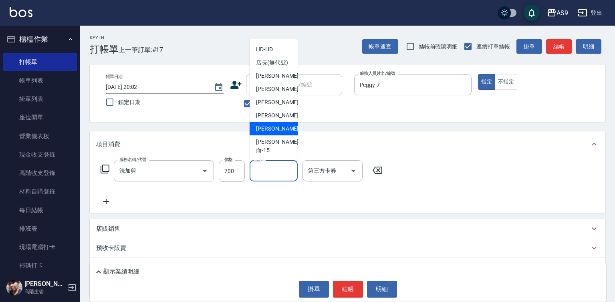
click at [273, 133] on span "[PERSON_NAME] -13" at bounding box center [281, 129] width 50 height 8
type input "[PERSON_NAME]-13"
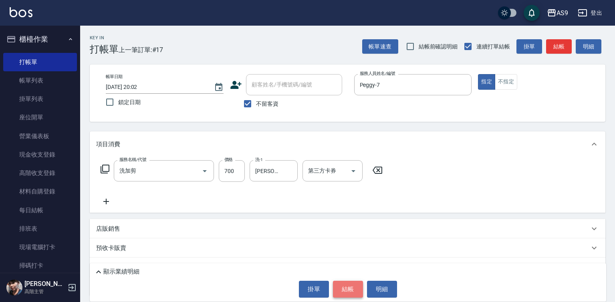
click at [346, 288] on button "結帳" at bounding box center [348, 289] width 30 height 17
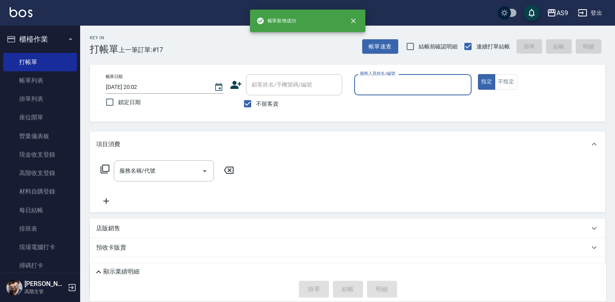
click at [396, 90] on input "服務人員姓名/編號" at bounding box center [413, 85] width 111 height 14
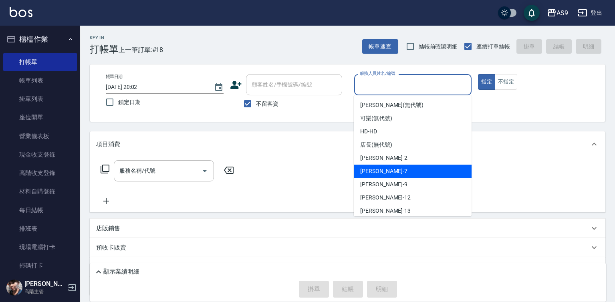
drag, startPoint x: 380, startPoint y: 168, endPoint x: 343, endPoint y: 176, distance: 38.0
click at [381, 169] on div "Peggy -7" at bounding box center [413, 171] width 118 height 13
type input "Peggy-7"
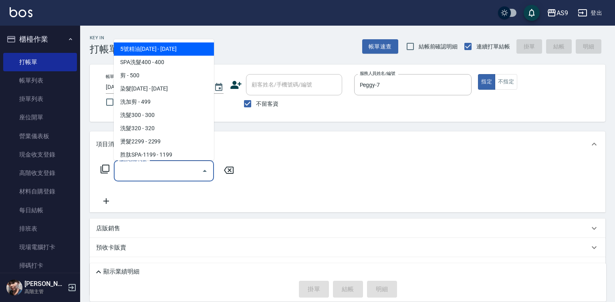
click at [177, 171] on input "服務名稱/代號" at bounding box center [157, 171] width 81 height 14
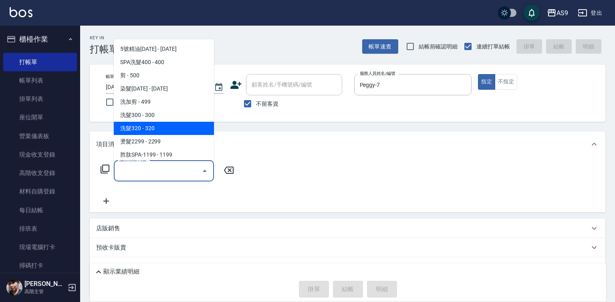
click at [158, 126] on span "洗髮320 - 320" at bounding box center [164, 128] width 100 height 13
type input "洗髮320(洗髮320)"
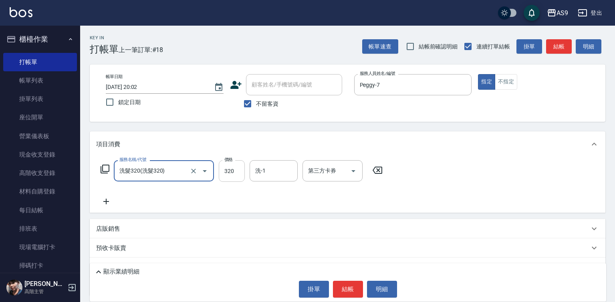
click at [232, 171] on input "320" at bounding box center [232, 171] width 26 height 22
click at [231, 170] on input "2270" at bounding box center [232, 171] width 26 height 22
type input "227"
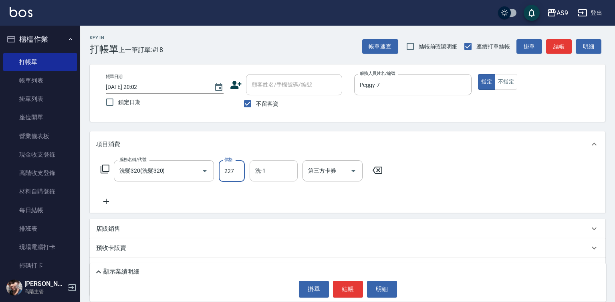
drag, startPoint x: 269, startPoint y: 172, endPoint x: 271, endPoint y: 162, distance: 10.1
click at [269, 172] on input "洗-1" at bounding box center [273, 171] width 41 height 14
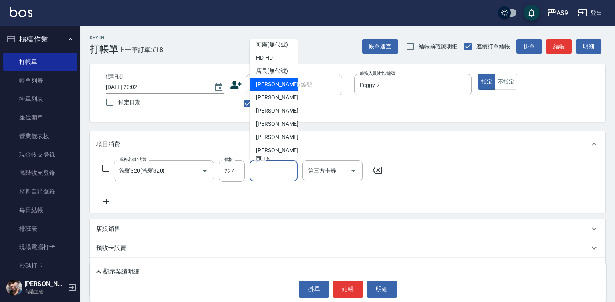
scroll to position [40, 0]
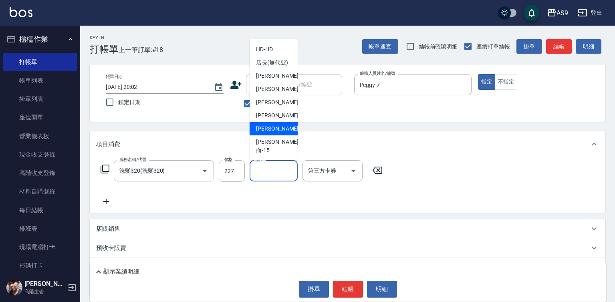
click at [282, 135] on div "[PERSON_NAME] -13" at bounding box center [274, 128] width 48 height 13
type input "[PERSON_NAME]-13"
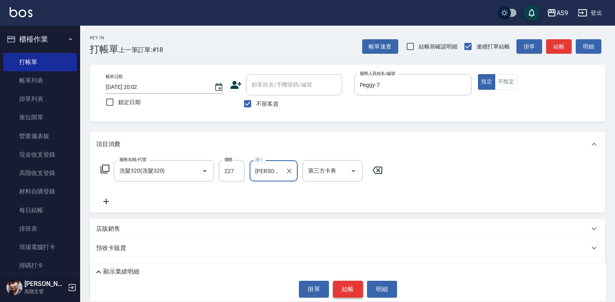
click at [340, 288] on button "結帳" at bounding box center [348, 289] width 30 height 17
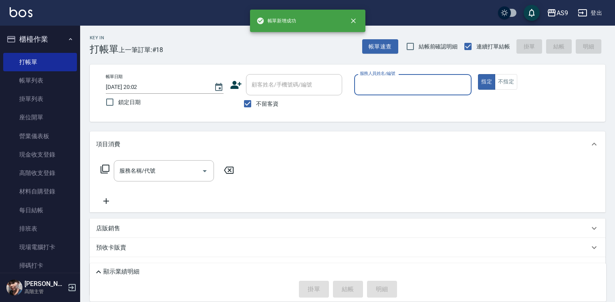
click at [370, 88] on input "服務人員姓名/編號" at bounding box center [413, 85] width 111 height 14
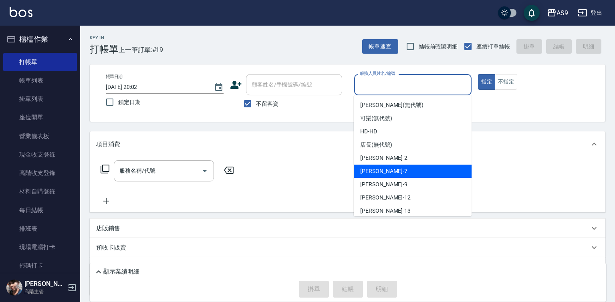
click at [378, 174] on span "Peggy -7" at bounding box center [383, 171] width 47 height 8
type input "Peggy-7"
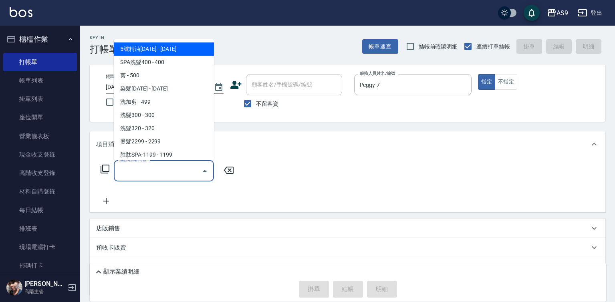
click at [170, 170] on input "服務名稱/代號" at bounding box center [157, 171] width 81 height 14
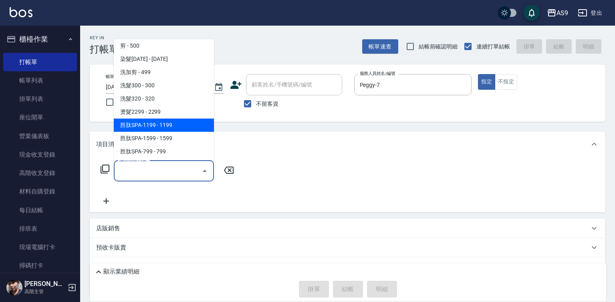
scroll to position [80, 0]
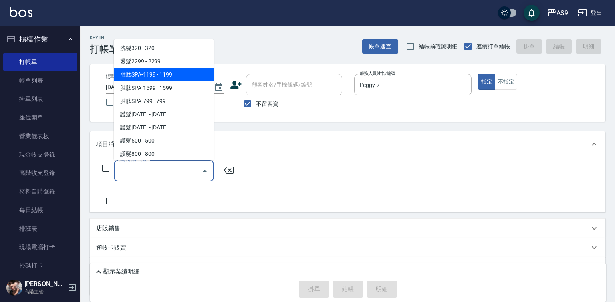
click at [170, 77] on span "胜肽SPA-1199 - 1199" at bounding box center [164, 74] width 100 height 13
type input "胜肽SPA-1199(胜肽SPA-1199)"
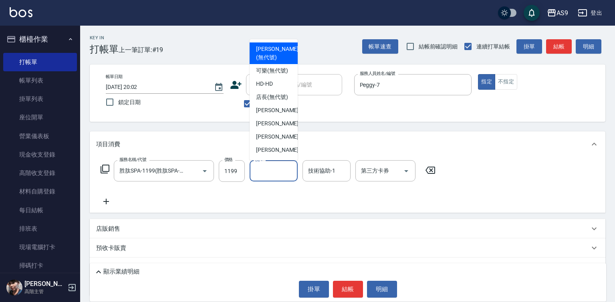
click at [266, 169] on input "洗-1" at bounding box center [273, 171] width 41 height 14
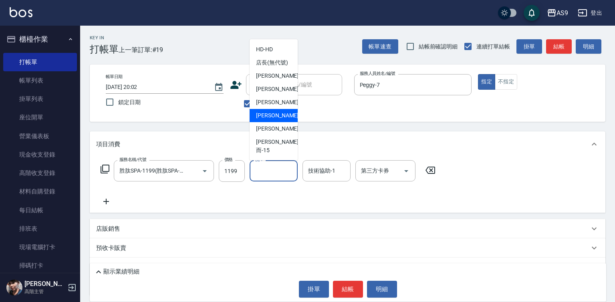
scroll to position [40, 0]
click at [279, 133] on span "[PERSON_NAME] -13" at bounding box center [281, 129] width 50 height 8
type input "[PERSON_NAME]-13"
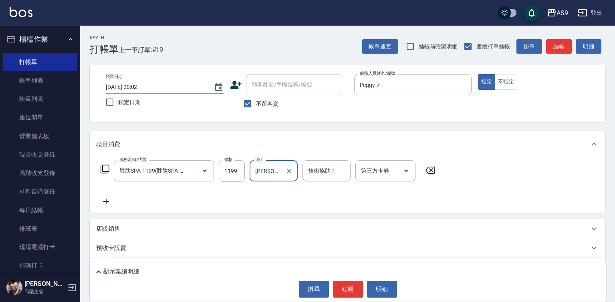
click at [316, 173] on div "技術協助-1 技術協助-1" at bounding box center [326, 170] width 48 height 21
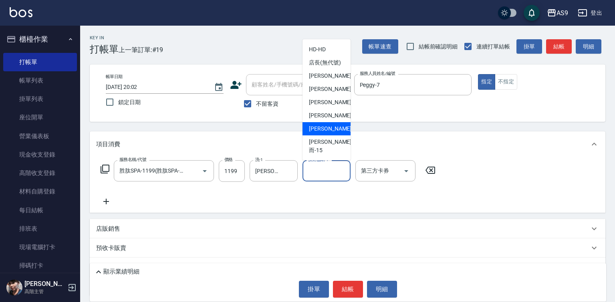
scroll to position [51, 0]
click at [335, 135] on div "[PERSON_NAME] -13" at bounding box center [326, 128] width 48 height 13
type input "[PERSON_NAME]-13"
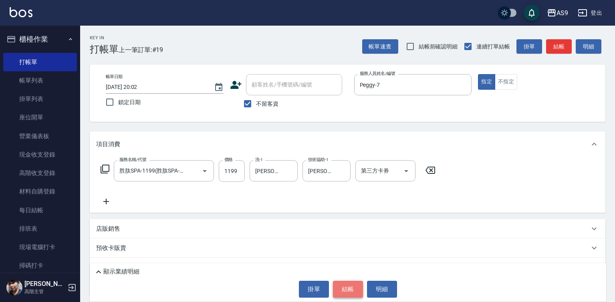
click at [350, 283] on button "結帳" at bounding box center [348, 289] width 30 height 17
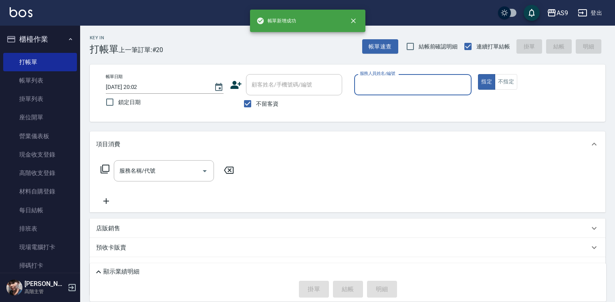
click at [376, 73] on label "服務人員姓名/編號" at bounding box center [377, 73] width 35 height 6
click at [376, 78] on input "服務人員姓名/編號" at bounding box center [413, 85] width 111 height 14
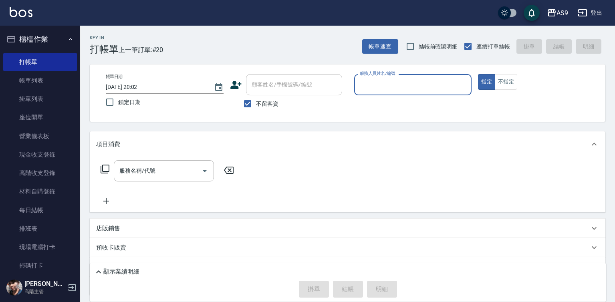
click at [374, 78] on input "服務人員姓名/編號" at bounding box center [413, 85] width 111 height 14
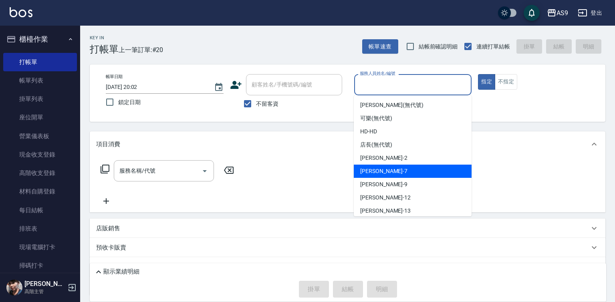
click at [384, 172] on div "Peggy -7" at bounding box center [413, 171] width 118 height 13
type input "Peggy-7"
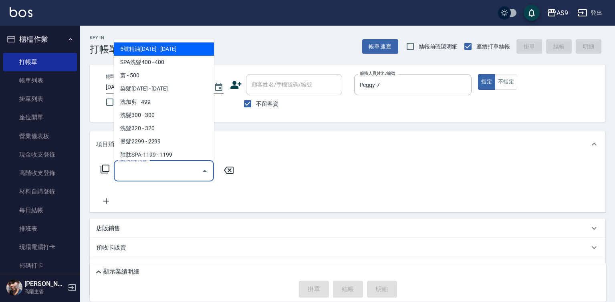
click at [159, 172] on input "服務名稱/代號" at bounding box center [157, 171] width 81 height 14
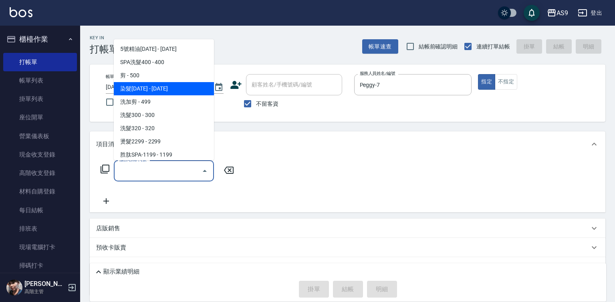
click at [147, 88] on span "染髮[DATE] - [DATE]" at bounding box center [164, 88] width 100 height 13
type input "染髮1500(染髮1500)"
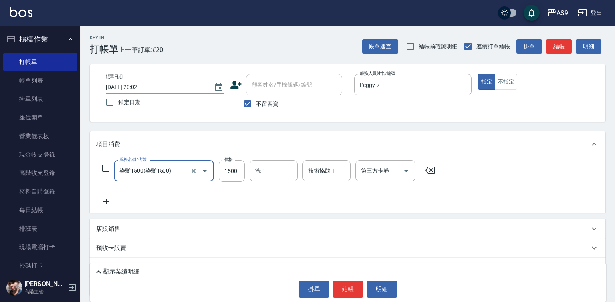
click at [109, 201] on icon at bounding box center [106, 202] width 20 height 10
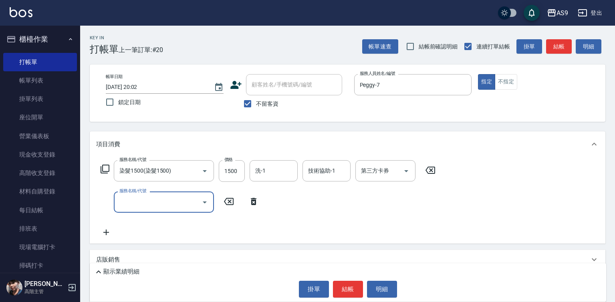
click at [131, 200] on input "服務名稱/代號" at bounding box center [157, 202] width 81 height 14
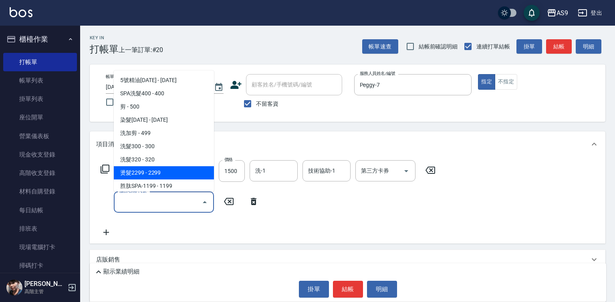
click at [147, 174] on span "燙髮2299 - 2299" at bounding box center [164, 172] width 100 height 13
type input "燙髮2299(燙2299)"
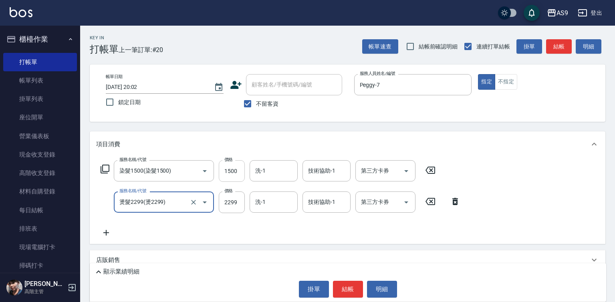
click at [222, 167] on input "1500" at bounding box center [232, 171] width 26 height 22
type input "2125"
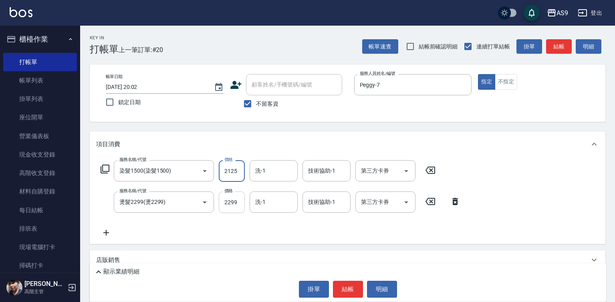
click at [229, 204] on input "2299" at bounding box center [232, 202] width 26 height 22
type input "2975"
click at [344, 286] on button "結帳" at bounding box center [348, 289] width 30 height 17
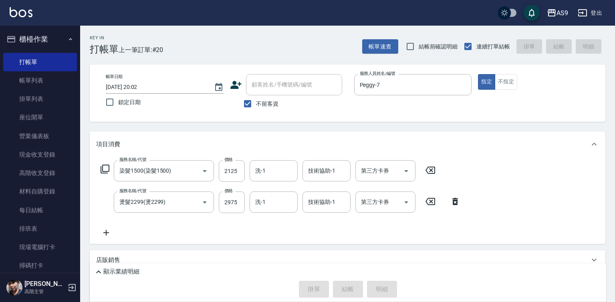
type input "[DATE] 20:03"
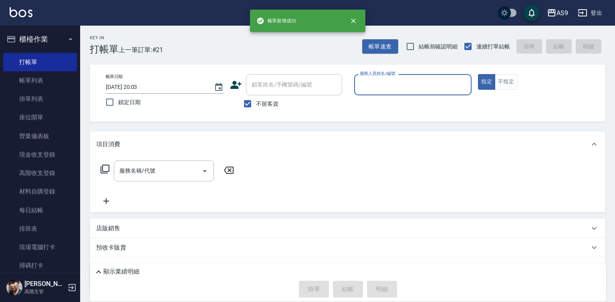
click at [382, 91] on input "服務人員姓名/編號" at bounding box center [413, 85] width 111 height 14
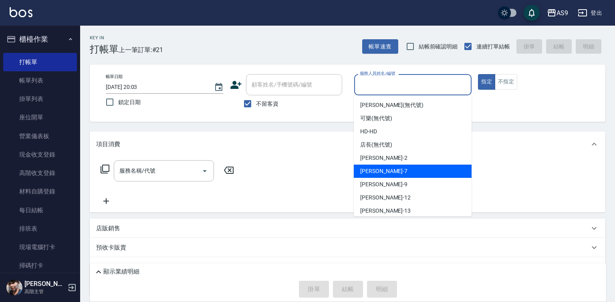
click at [380, 175] on div "Peggy -7" at bounding box center [413, 171] width 118 height 13
type input "Peggy-7"
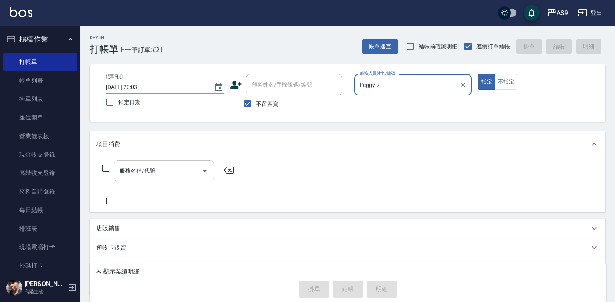
click at [173, 179] on div "服務名稱/代號" at bounding box center [164, 170] width 100 height 21
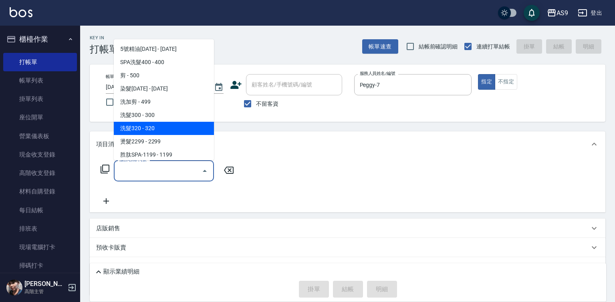
click at [166, 129] on span "洗髮320 - 320" at bounding box center [164, 128] width 100 height 13
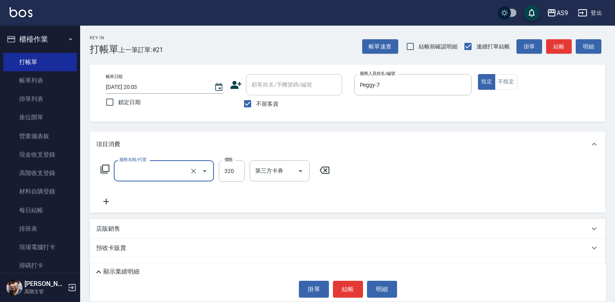
type input "洗髮320(洗髮320)"
click at [266, 167] on input "洗-1" at bounding box center [273, 171] width 41 height 14
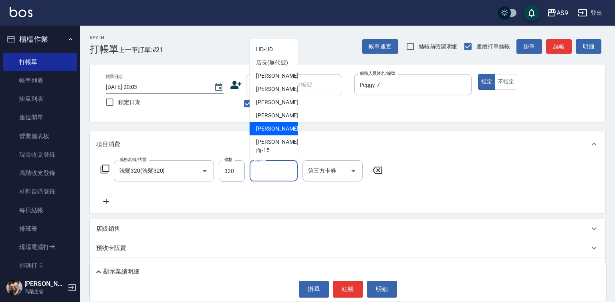
click at [271, 133] on span "[PERSON_NAME] -13" at bounding box center [281, 129] width 50 height 8
type input "[PERSON_NAME]-13"
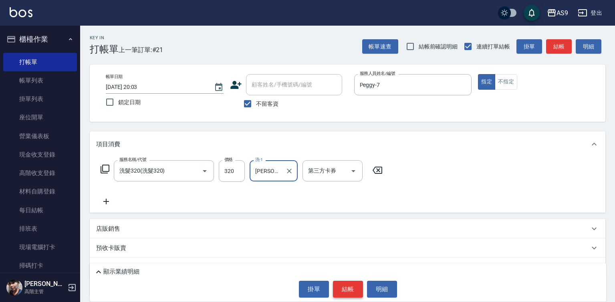
click at [358, 290] on button "結帳" at bounding box center [348, 289] width 30 height 17
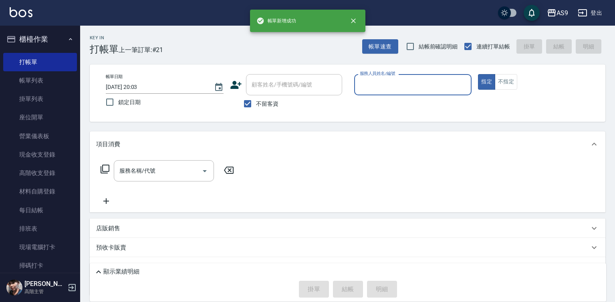
click at [378, 86] on input "服務人員姓名/編號" at bounding box center [413, 85] width 111 height 14
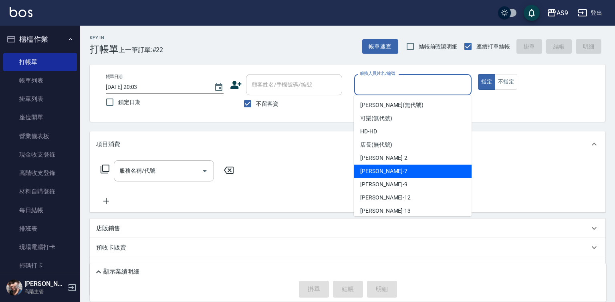
click at [385, 173] on div "Peggy -7" at bounding box center [413, 171] width 118 height 13
type input "Peggy-7"
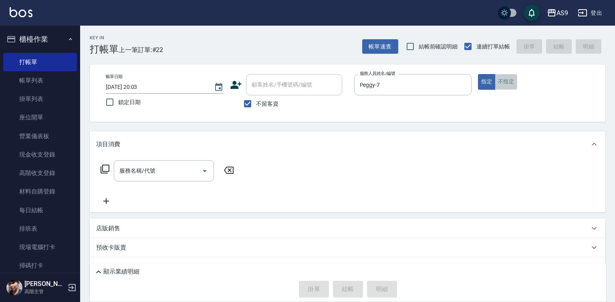
click at [511, 85] on button "不指定" at bounding box center [506, 82] width 22 height 16
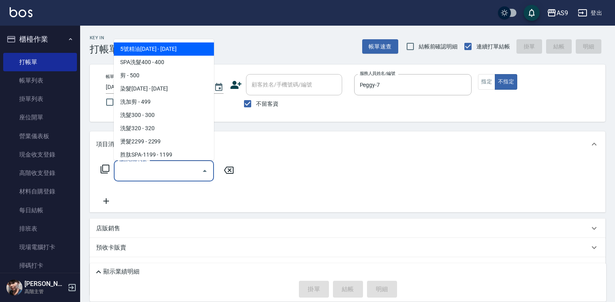
click at [137, 172] on input "服務名稱/代號" at bounding box center [157, 171] width 81 height 14
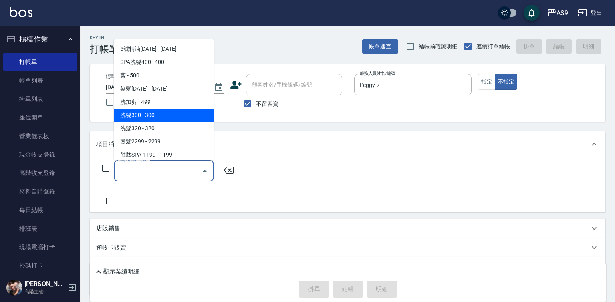
click at [142, 117] on span "洗髮300 - 300" at bounding box center [164, 115] width 100 height 13
type input "洗髮300(洗 髮300)"
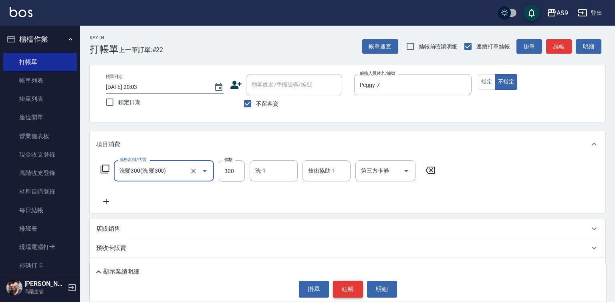
click at [338, 288] on button "結帳" at bounding box center [348, 289] width 30 height 17
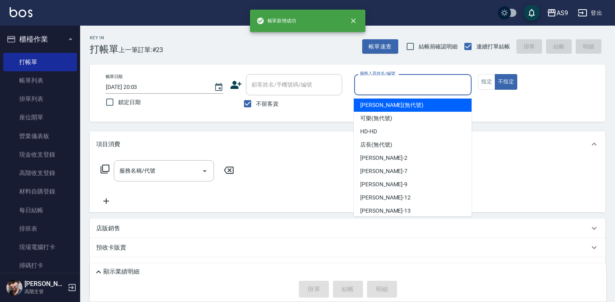
click at [369, 88] on input "服務人員姓名/編號" at bounding box center [413, 85] width 111 height 14
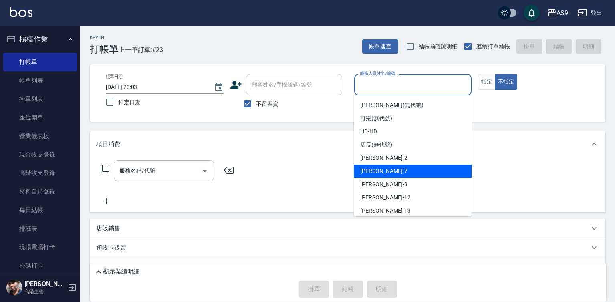
click at [383, 169] on div "Peggy -7" at bounding box center [413, 171] width 118 height 13
type input "Peggy-7"
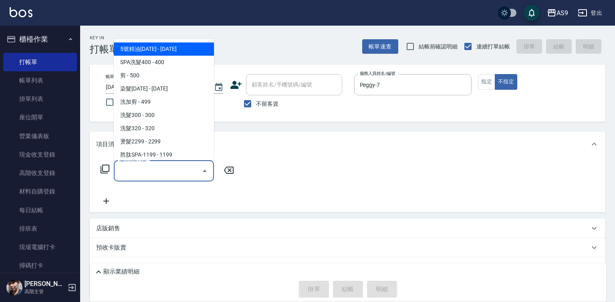
click at [179, 173] on input "服務名稱/代號" at bounding box center [157, 171] width 81 height 14
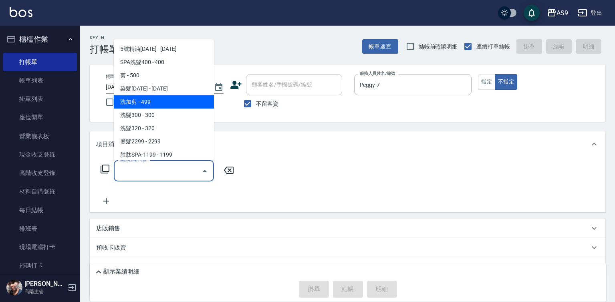
click at [150, 105] on span "洗加剪 - 499" at bounding box center [164, 101] width 100 height 13
type input "洗加剪"
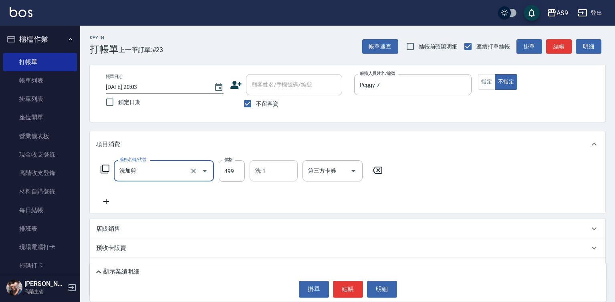
drag, startPoint x: 260, startPoint y: 163, endPoint x: 268, endPoint y: 173, distance: 12.8
click at [260, 163] on div "洗-1" at bounding box center [274, 170] width 48 height 21
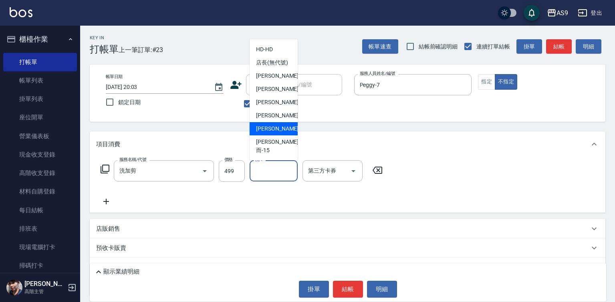
drag, startPoint x: 279, startPoint y: 138, endPoint x: 326, endPoint y: 200, distance: 77.9
click at [280, 133] on span "[PERSON_NAME] -13" at bounding box center [281, 129] width 50 height 8
type input "[PERSON_NAME]-13"
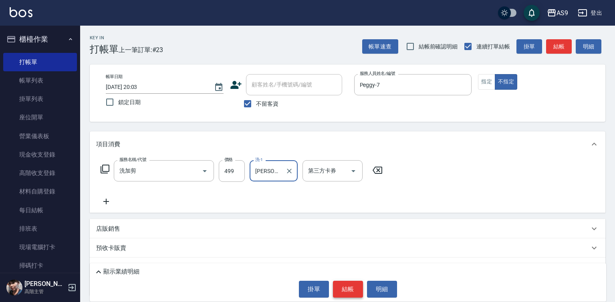
click at [351, 290] on button "結帳" at bounding box center [348, 289] width 30 height 17
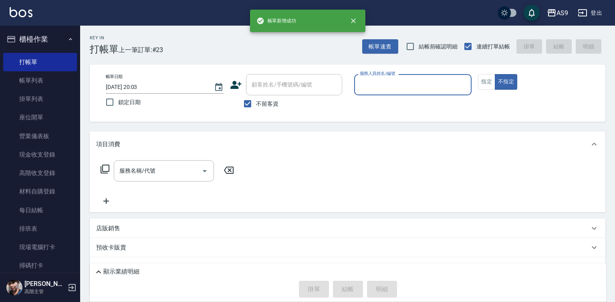
click at [377, 84] on input "服務人員姓名/編號" at bounding box center [413, 85] width 111 height 14
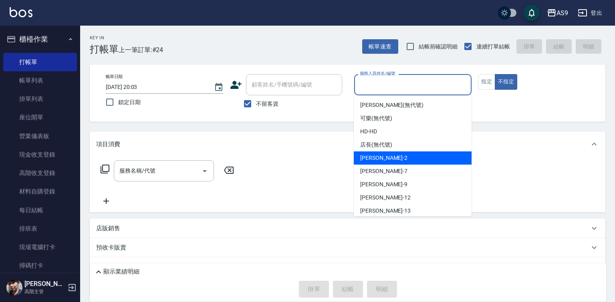
click at [382, 157] on span "[PERSON_NAME]蘭 -2" at bounding box center [383, 158] width 47 height 8
type input "[PERSON_NAME]蘭-2"
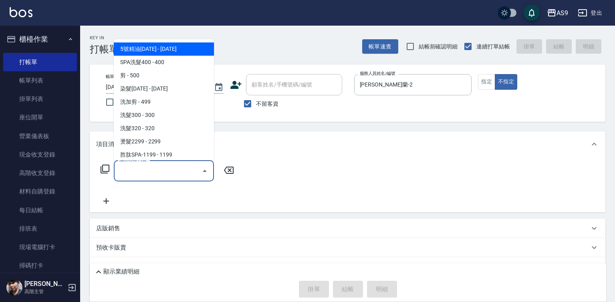
click at [187, 172] on input "服務名稱/代號" at bounding box center [157, 171] width 81 height 14
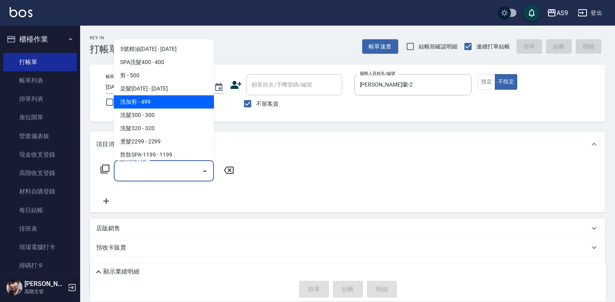
click at [153, 105] on span "洗加剪 - 499" at bounding box center [164, 101] width 100 height 13
type input "洗加剪"
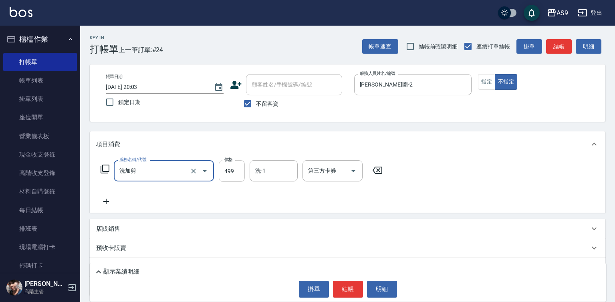
click at [231, 166] on input "499" at bounding box center [232, 171] width 26 height 22
type input "500"
click at [266, 170] on input "洗-1" at bounding box center [273, 171] width 41 height 14
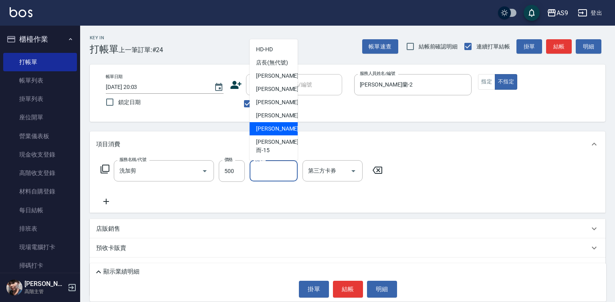
click at [278, 133] on span "[PERSON_NAME] -13" at bounding box center [281, 129] width 50 height 8
type input "[PERSON_NAME]-13"
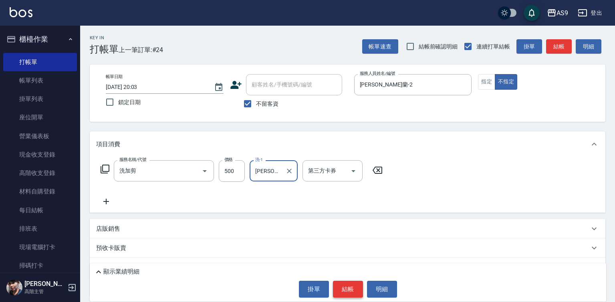
click at [338, 281] on button "結帳" at bounding box center [348, 289] width 30 height 17
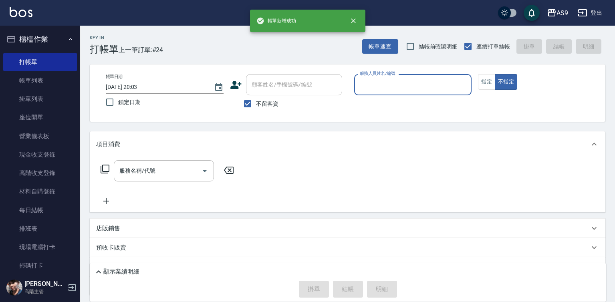
click at [395, 85] on input "服務人員姓名/編號" at bounding box center [413, 85] width 111 height 14
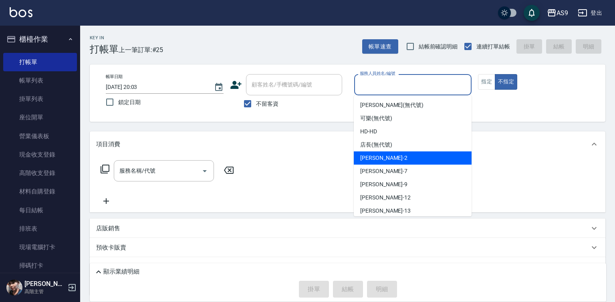
click at [384, 159] on span "[PERSON_NAME]蘭 -2" at bounding box center [383, 158] width 47 height 8
type input "[PERSON_NAME]蘭-2"
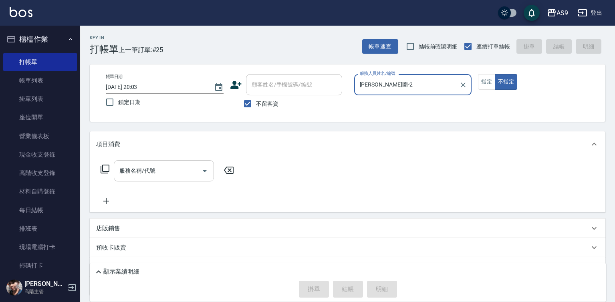
click at [153, 171] on input "服務名稱/代號" at bounding box center [157, 171] width 81 height 14
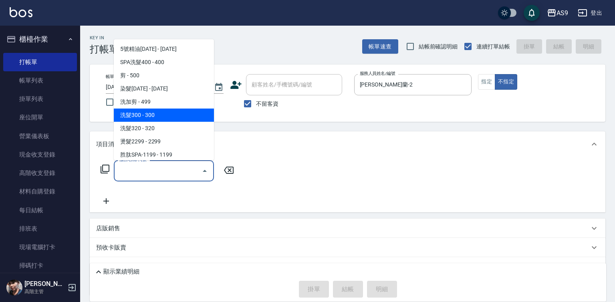
click at [149, 117] on span "洗髮300 - 300" at bounding box center [164, 115] width 100 height 13
type input "洗髮300(洗 髮300)"
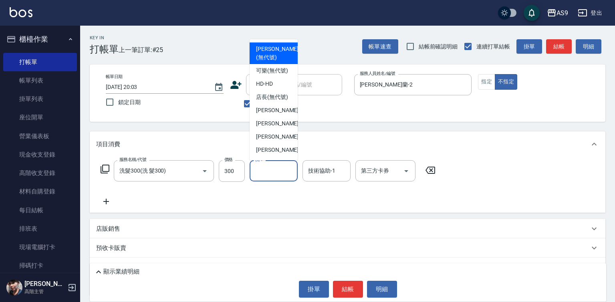
click at [264, 171] on div "洗-1 洗-1" at bounding box center [274, 170] width 48 height 21
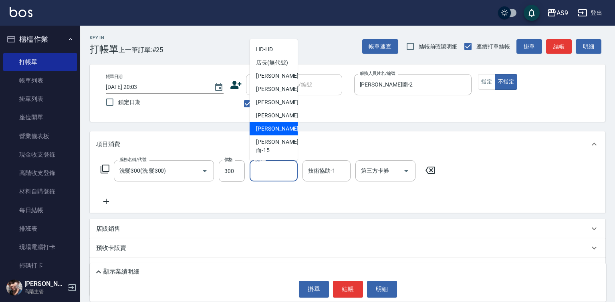
click at [273, 133] on span "[PERSON_NAME] -13" at bounding box center [281, 129] width 50 height 8
type input "[PERSON_NAME]-13"
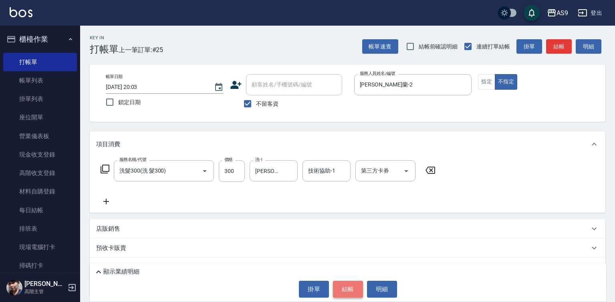
click at [341, 288] on button "結帳" at bounding box center [348, 289] width 30 height 17
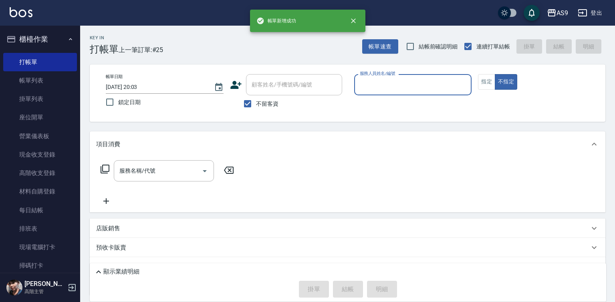
click at [376, 81] on input "服務人員姓名/編號" at bounding box center [413, 85] width 111 height 14
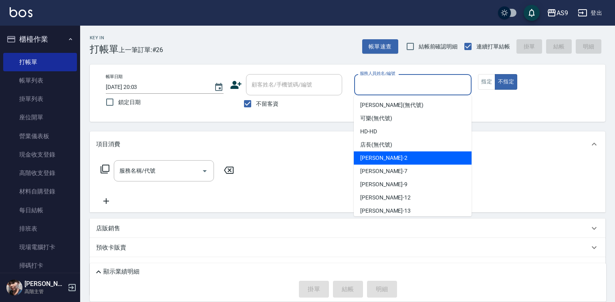
click at [382, 160] on span "[PERSON_NAME]蘭 -2" at bounding box center [383, 158] width 47 height 8
type input "[PERSON_NAME]蘭-2"
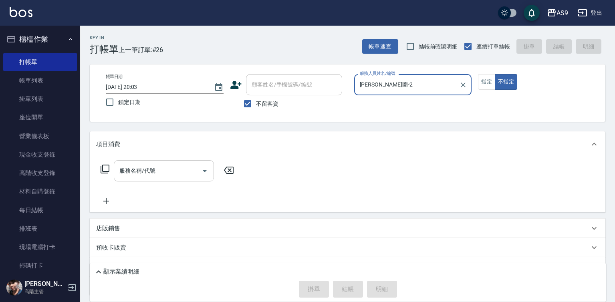
click at [178, 179] on div "服務名稱/代號" at bounding box center [164, 170] width 100 height 21
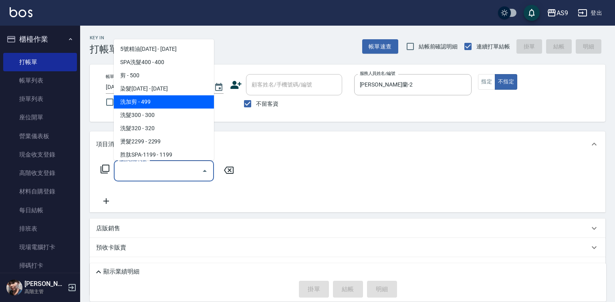
click at [148, 103] on span "洗加剪 - 499" at bounding box center [164, 101] width 100 height 13
type input "洗加剪"
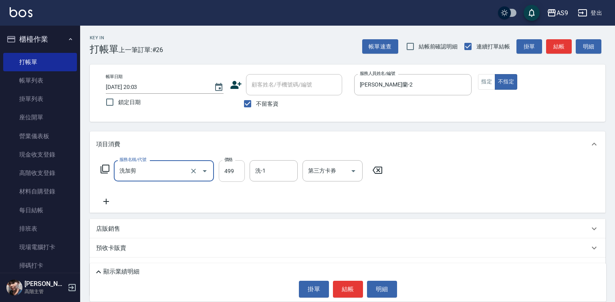
click at [223, 173] on input "499" at bounding box center [232, 171] width 26 height 22
type input "519"
click at [483, 83] on button "指定" at bounding box center [486, 82] width 17 height 16
drag, startPoint x: 340, startPoint y: 288, endPoint x: 342, endPoint y: 234, distance: 54.1
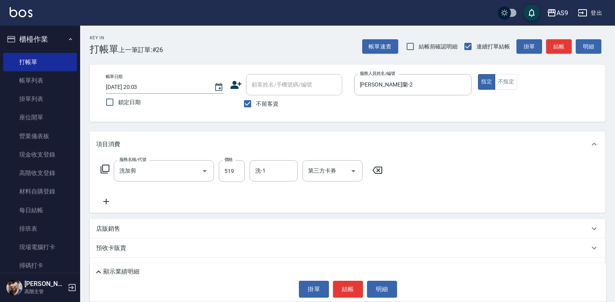
click at [340, 288] on button "結帳" at bounding box center [348, 289] width 30 height 17
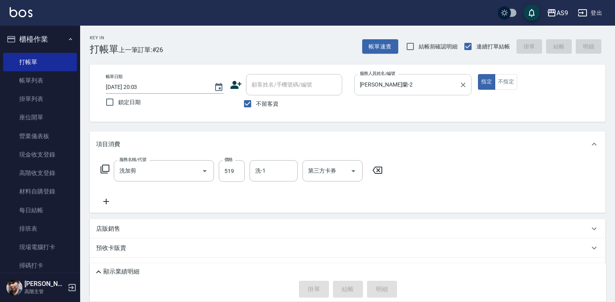
type input "[DATE] 20:04"
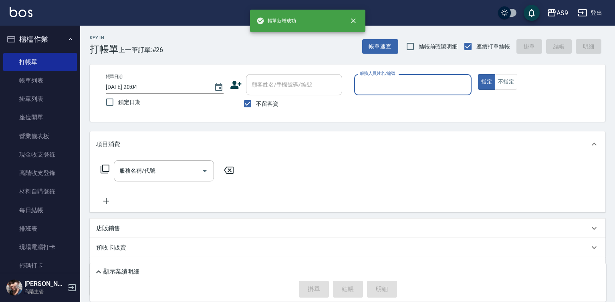
click at [382, 84] on input "服務人員姓名/編號" at bounding box center [413, 85] width 111 height 14
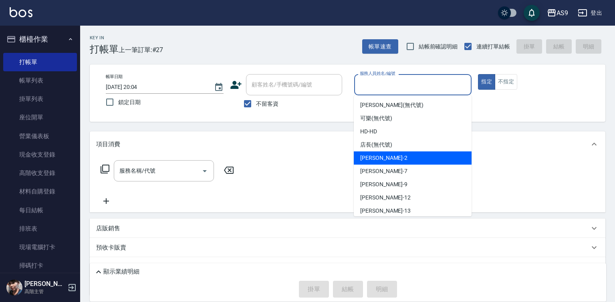
click at [383, 158] on span "[PERSON_NAME]蘭 -2" at bounding box center [383, 158] width 47 height 8
type input "[PERSON_NAME]蘭-2"
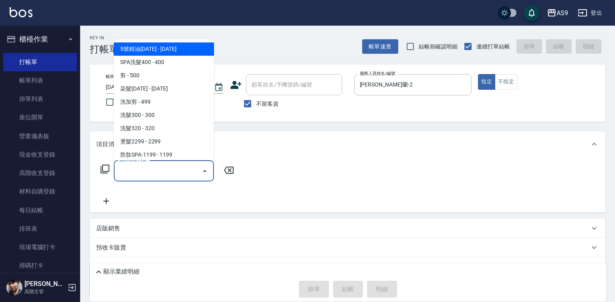
click at [182, 169] on input "服務名稱/代號" at bounding box center [157, 171] width 81 height 14
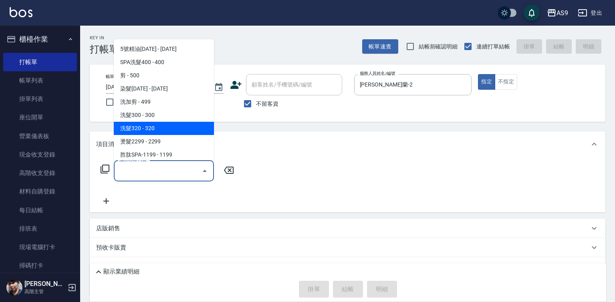
click at [159, 127] on span "洗髮320 - 320" at bounding box center [164, 128] width 100 height 13
type input "洗髮320(洗髮320)"
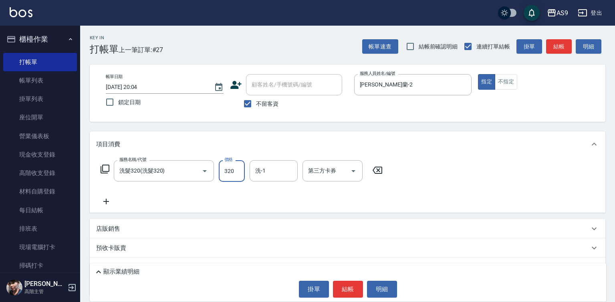
click at [229, 170] on input "320" at bounding box center [232, 171] width 26 height 22
click at [229, 169] on input "24820" at bounding box center [232, 171] width 26 height 22
type input "245"
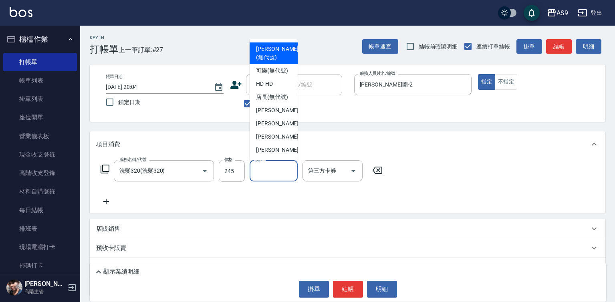
click at [264, 174] on input "洗-1" at bounding box center [273, 171] width 41 height 14
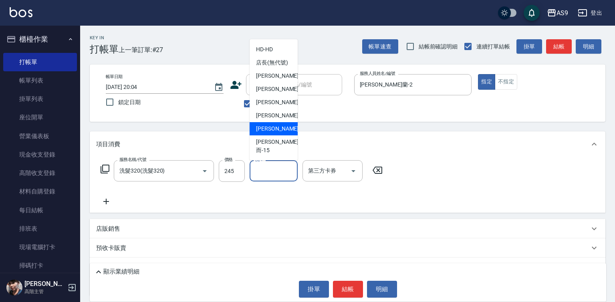
click at [280, 133] on span "[PERSON_NAME] -13" at bounding box center [281, 129] width 50 height 8
type input "[PERSON_NAME]-13"
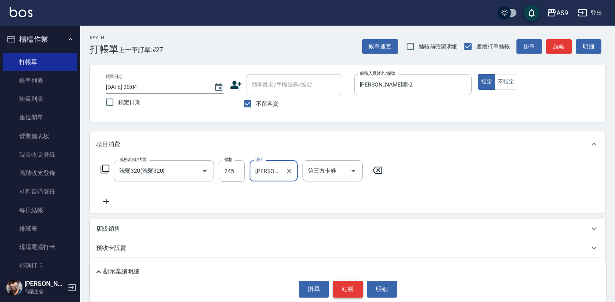
click at [344, 290] on button "結帳" at bounding box center [348, 289] width 30 height 17
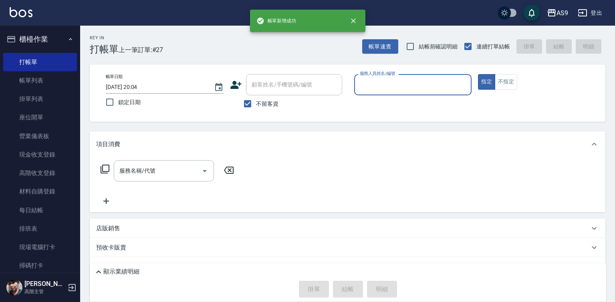
click at [383, 86] on input "服務人員姓名/編號" at bounding box center [413, 85] width 111 height 14
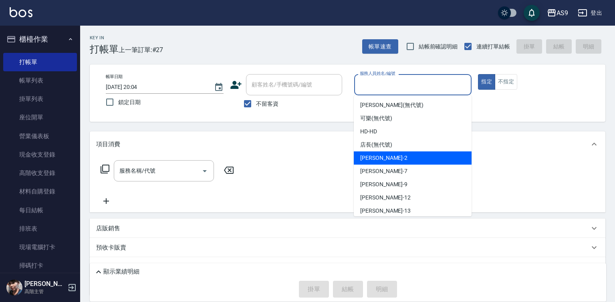
click at [382, 155] on span "[PERSON_NAME]蘭 -2" at bounding box center [383, 158] width 47 height 8
type input "[PERSON_NAME]蘭-2"
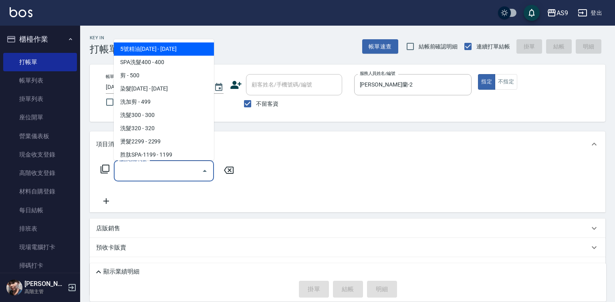
click at [177, 169] on input "服務名稱/代號" at bounding box center [157, 171] width 81 height 14
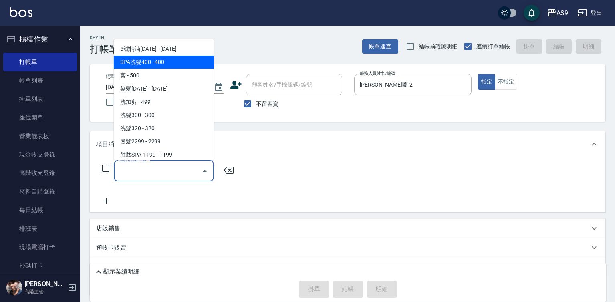
click at [147, 64] on span "SPA洗髮400 - 400" at bounding box center [164, 62] width 100 height 13
type input "SPA洗髮400(SPA洗髮400)"
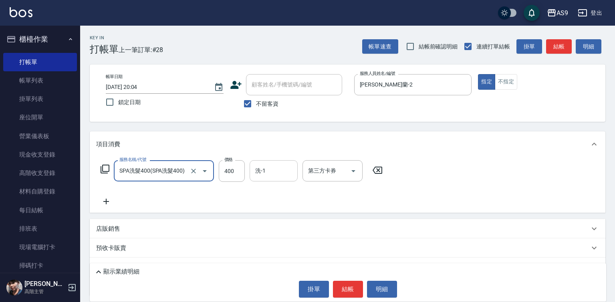
click at [261, 163] on div "洗-1" at bounding box center [274, 170] width 48 height 21
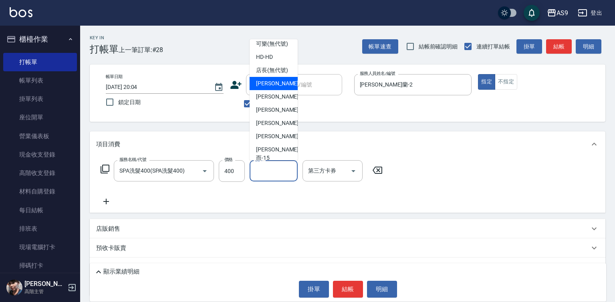
scroll to position [40, 0]
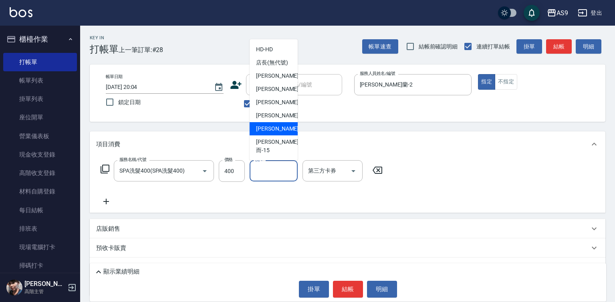
click at [271, 133] on span "[PERSON_NAME] -13" at bounding box center [281, 129] width 50 height 8
type input "[PERSON_NAME]-13"
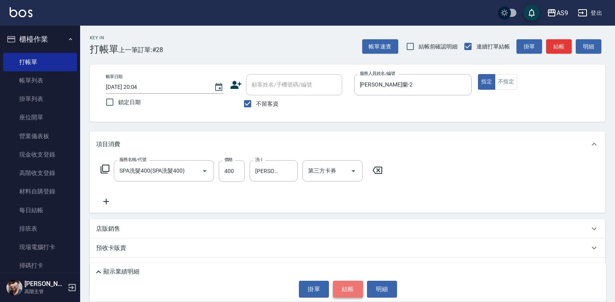
click at [355, 293] on button "結帳" at bounding box center [348, 289] width 30 height 17
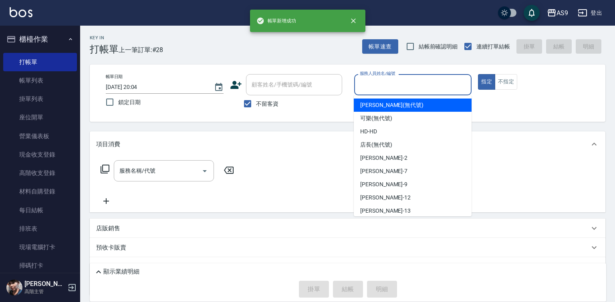
drag, startPoint x: 367, startPoint y: 83, endPoint x: 363, endPoint y: 139, distance: 55.8
click at [367, 84] on input "服務人員姓名/編號" at bounding box center [413, 85] width 111 height 14
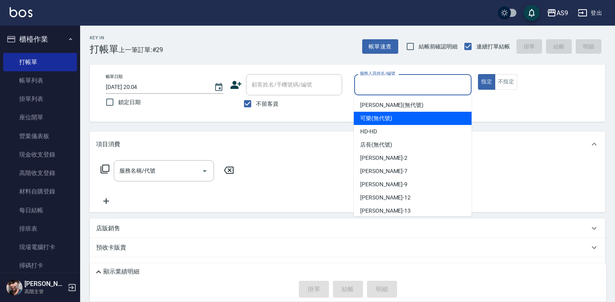
click at [368, 119] on span "可樂 (無代號)" at bounding box center [376, 118] width 32 height 8
type input "可樂(無代號)"
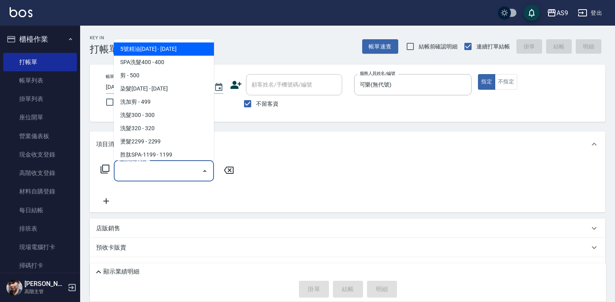
click at [163, 176] on input "服務名稱/代號" at bounding box center [157, 171] width 81 height 14
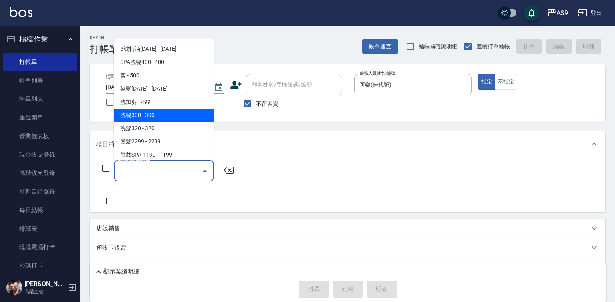
drag, startPoint x: 155, startPoint y: 118, endPoint x: 290, endPoint y: 125, distance: 135.1
click at [155, 117] on span "洗髮300 - 300" at bounding box center [164, 115] width 100 height 13
type input "洗髮300(洗 髮300)"
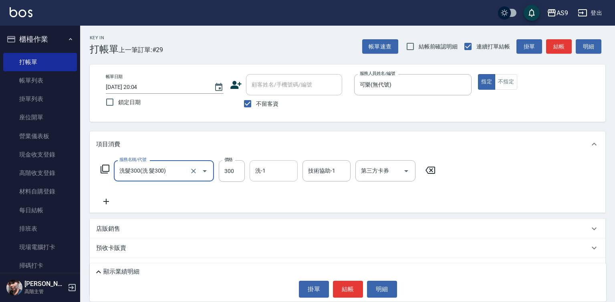
drag, startPoint x: 260, startPoint y: 175, endPoint x: 266, endPoint y: 162, distance: 15.2
click at [260, 175] on input "洗-1" at bounding box center [273, 171] width 41 height 14
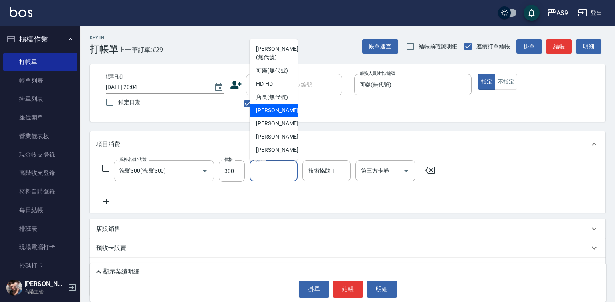
scroll to position [51, 0]
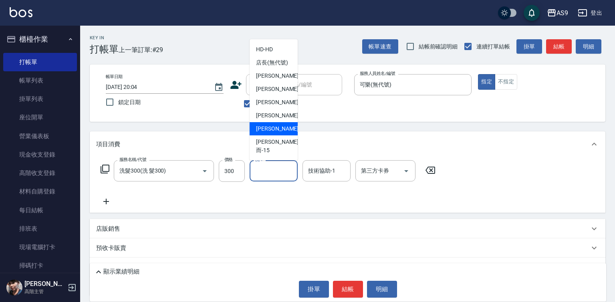
click at [270, 133] on span "[PERSON_NAME] -13" at bounding box center [281, 129] width 50 height 8
type input "[PERSON_NAME]-13"
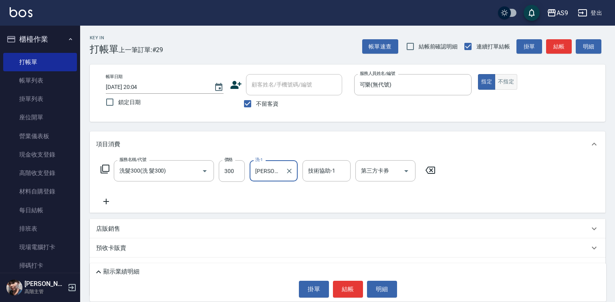
click at [502, 83] on button "不指定" at bounding box center [506, 82] width 22 height 16
click at [346, 292] on button "結帳" at bounding box center [348, 289] width 30 height 17
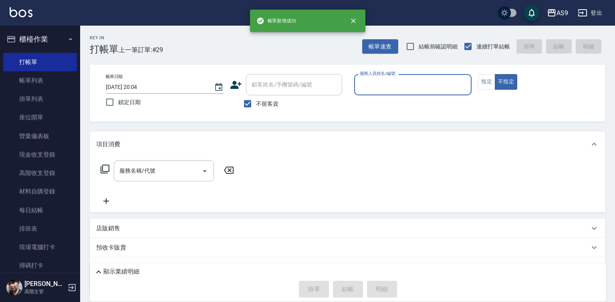
click at [381, 88] on input "服務人員姓名/編號" at bounding box center [413, 85] width 111 height 14
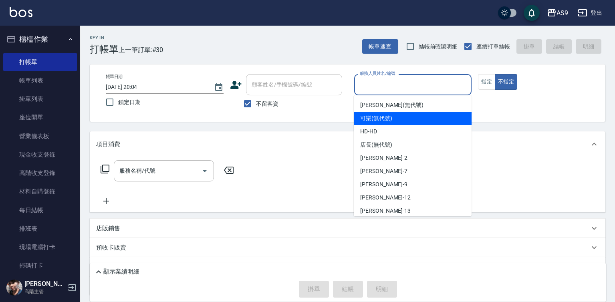
click at [373, 118] on span "可樂 (無代號)" at bounding box center [376, 118] width 32 height 8
type input "可樂(無代號)"
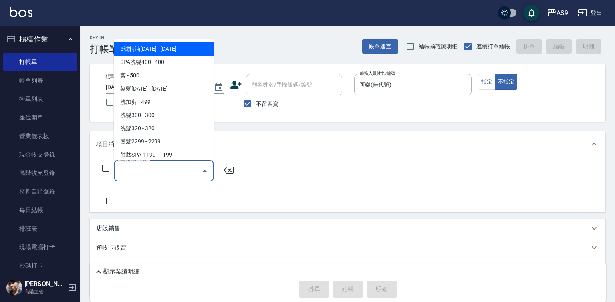
click at [183, 174] on input "服務名稱/代號" at bounding box center [157, 171] width 81 height 14
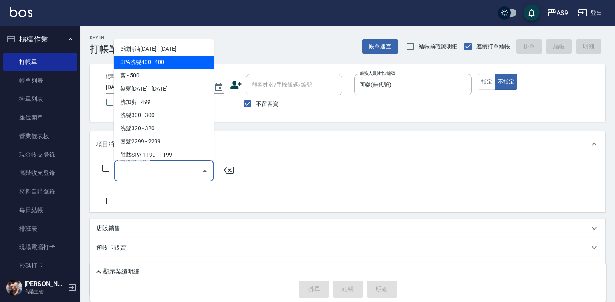
click at [158, 63] on span "SPA洗髮400 - 400" at bounding box center [164, 62] width 100 height 13
type input "SPA洗髮400(SPA洗髮400)"
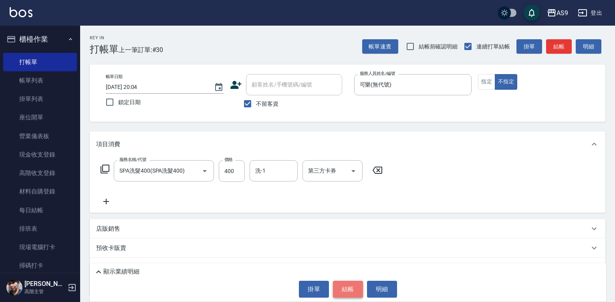
click at [342, 294] on button "結帳" at bounding box center [348, 289] width 30 height 17
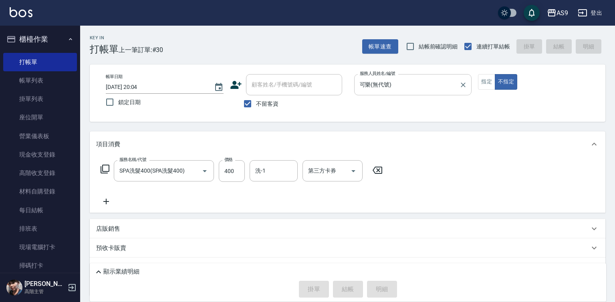
click at [380, 84] on input "可樂(無代號)" at bounding box center [407, 85] width 99 height 14
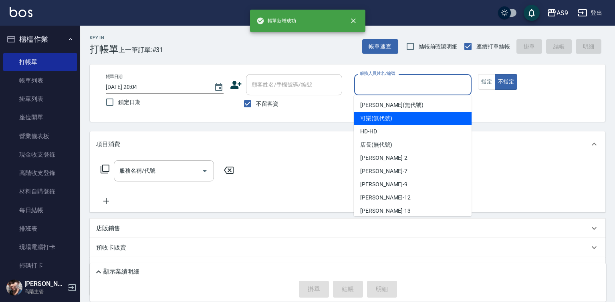
click at [374, 117] on span "可樂 (無代號)" at bounding box center [376, 118] width 32 height 8
type input "可樂(無代號)"
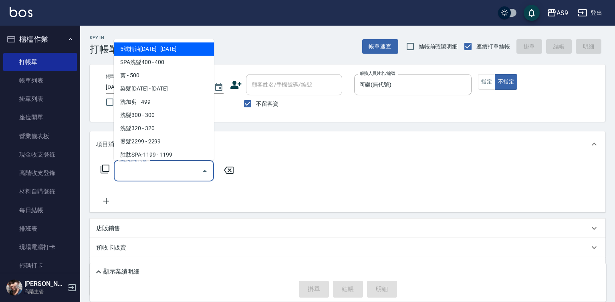
click at [175, 167] on input "服務名稱/代號" at bounding box center [157, 171] width 81 height 14
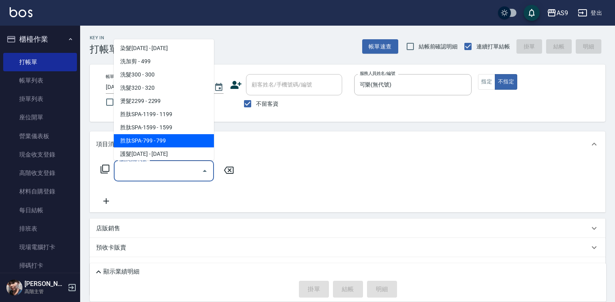
scroll to position [120, 0]
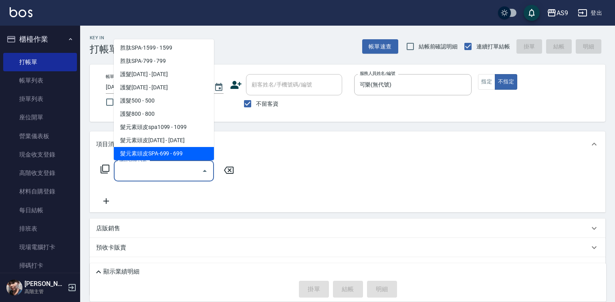
click at [177, 151] on span "髮元素頭皮SPA-699 - 699" at bounding box center [164, 153] width 100 height 13
type input "髮元素頭皮SPA-699(髮元素頭皮SPA-699)"
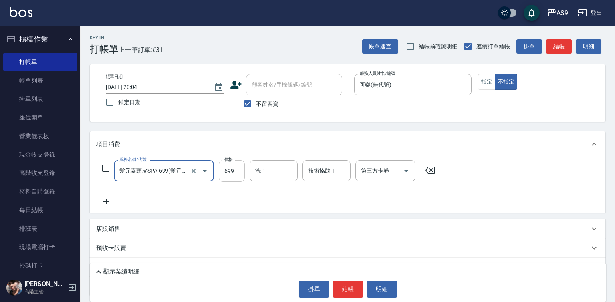
click at [227, 170] on input "699" at bounding box center [232, 171] width 26 height 22
type input "599"
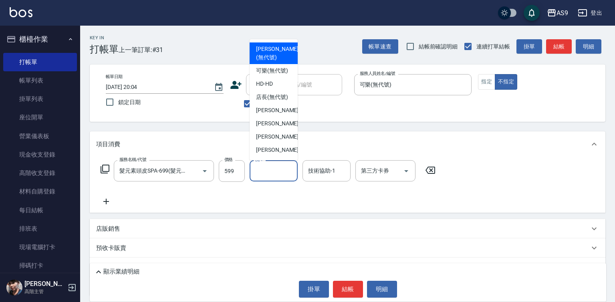
click at [271, 178] on input "洗-1" at bounding box center [273, 171] width 41 height 14
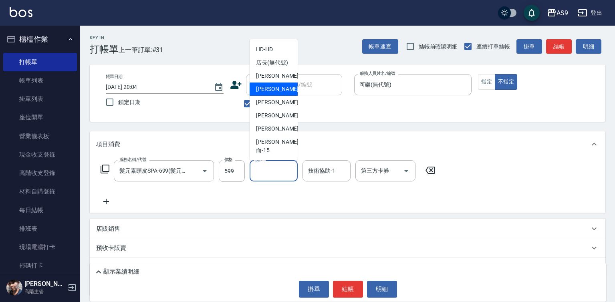
scroll to position [51, 0]
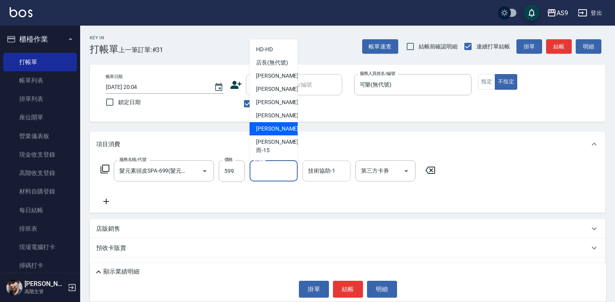
drag, startPoint x: 283, startPoint y: 135, endPoint x: 314, endPoint y: 169, distance: 46.5
click at [282, 135] on div "[PERSON_NAME] -13" at bounding box center [274, 128] width 48 height 13
type input "[PERSON_NAME]-13"
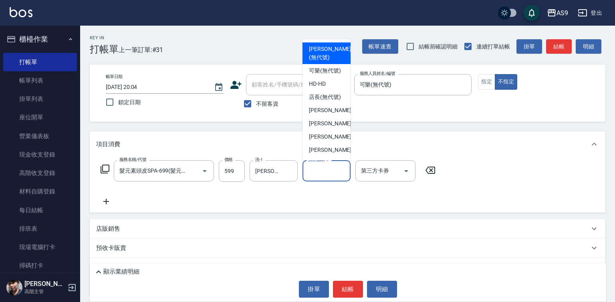
click at [315, 171] on div "技術協助-1 技術協助-1" at bounding box center [326, 170] width 48 height 21
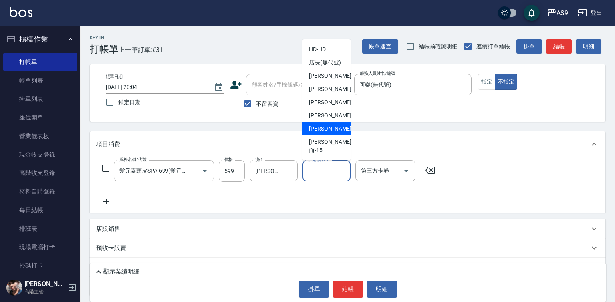
click at [332, 133] on span "[PERSON_NAME] -13" at bounding box center [334, 129] width 50 height 8
type input "[PERSON_NAME]-13"
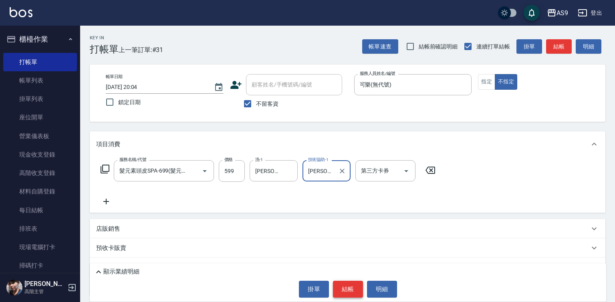
click at [359, 290] on button "結帳" at bounding box center [348, 289] width 30 height 17
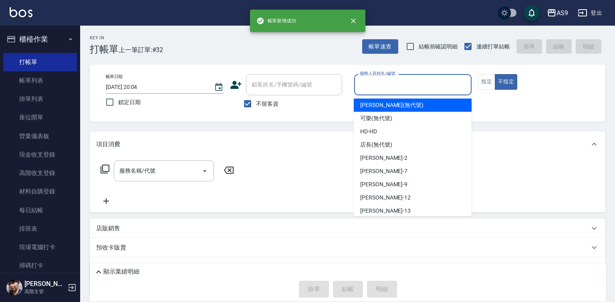
click at [376, 89] on input "服務人員姓名/編號" at bounding box center [413, 85] width 111 height 14
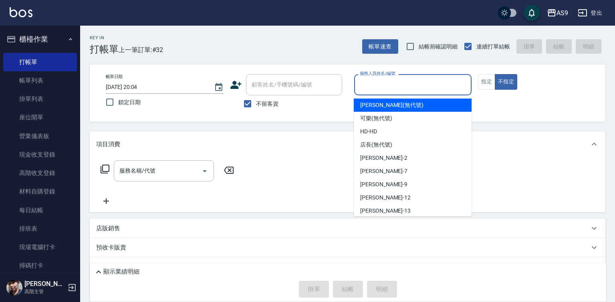
drag, startPoint x: 380, startPoint y: 111, endPoint x: 375, endPoint y: 115, distance: 6.5
click at [379, 111] on div "[PERSON_NAME] (無代號)" at bounding box center [413, 105] width 118 height 13
drag, startPoint x: 375, startPoint y: 82, endPoint x: 379, endPoint y: 127, distance: 44.6
click at [375, 91] on input "[PERSON_NAME](無代號)" at bounding box center [407, 85] width 99 height 14
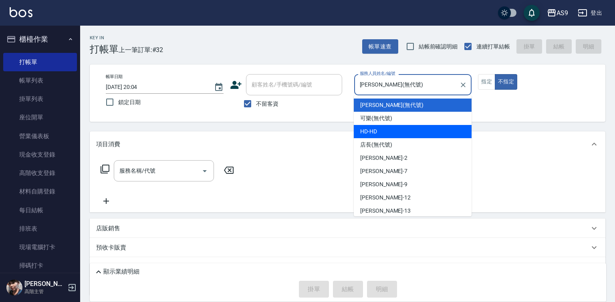
click at [375, 124] on div "可樂 (無代號)" at bounding box center [413, 118] width 118 height 13
type input "可樂(無代號)"
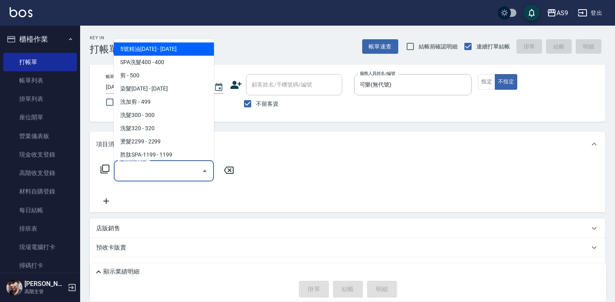
click at [178, 171] on input "服務名稱/代號" at bounding box center [157, 171] width 81 height 14
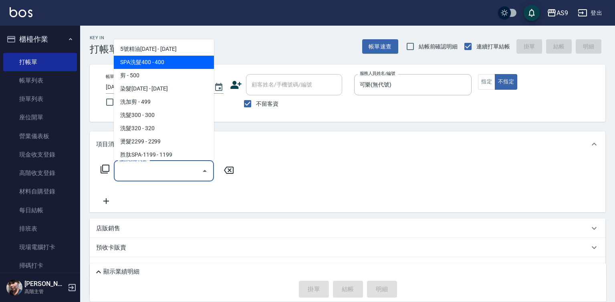
click at [169, 64] on span "SPA洗髮400 - 400" at bounding box center [164, 62] width 100 height 13
type input "SPA洗髮400(SPA洗髮400)"
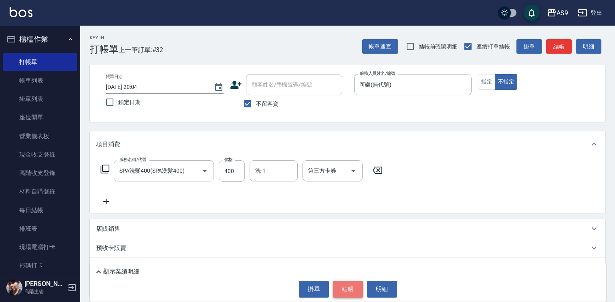
click at [344, 283] on button "結帳" at bounding box center [348, 289] width 30 height 17
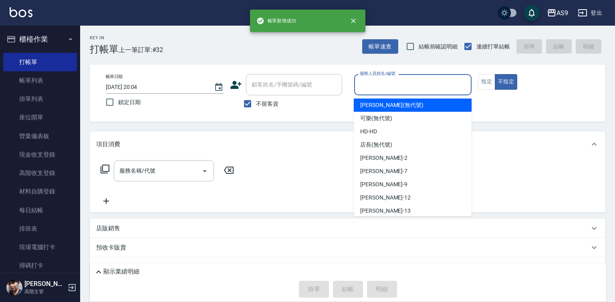
drag, startPoint x: 390, startPoint y: 83, endPoint x: 382, endPoint y: 105, distance: 23.1
click at [389, 84] on input "服務人員姓名/編號" at bounding box center [413, 85] width 111 height 14
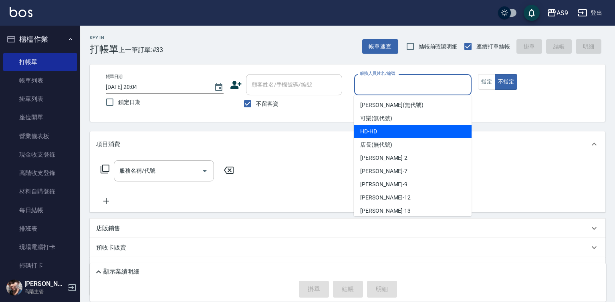
click at [376, 120] on span "可樂 (無代號)" at bounding box center [376, 118] width 32 height 8
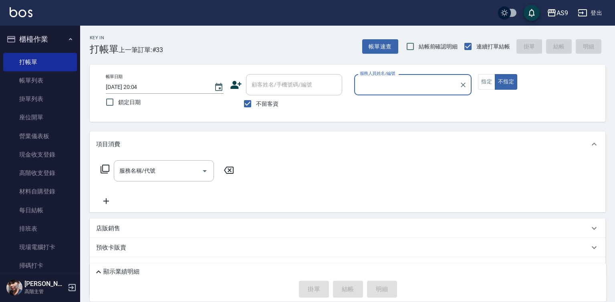
type input "可樂(無代號)"
click at [479, 78] on button "指定" at bounding box center [486, 82] width 17 height 16
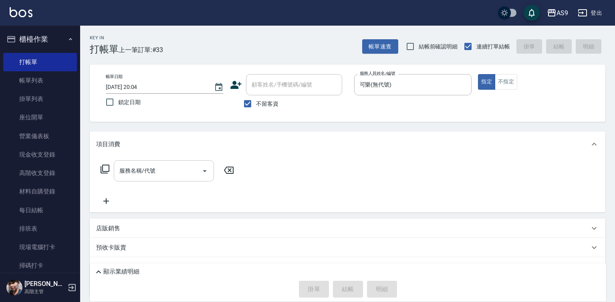
click at [172, 170] on input "服務名稱/代號" at bounding box center [157, 171] width 81 height 14
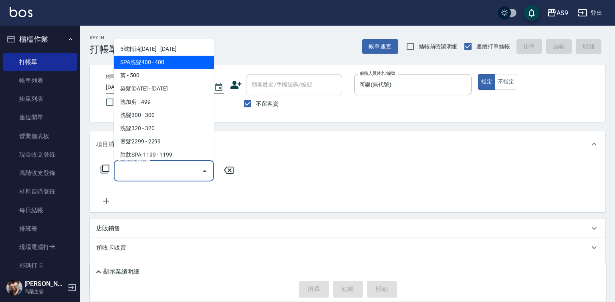
click at [170, 61] on span "SPA洗髮400 - 400" at bounding box center [164, 62] width 100 height 13
type input "SPA洗髮400(SPA洗髮400)"
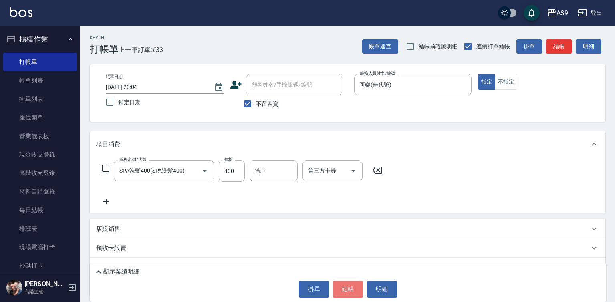
click at [345, 290] on button "結帳" at bounding box center [348, 289] width 30 height 17
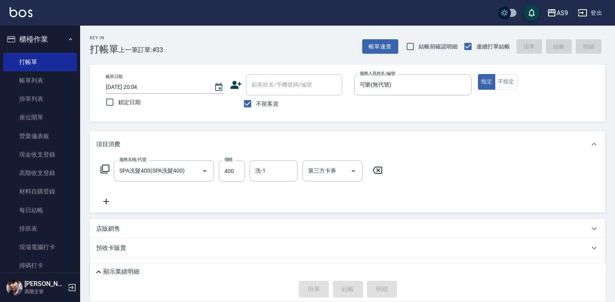
type input "[DATE] 20:05"
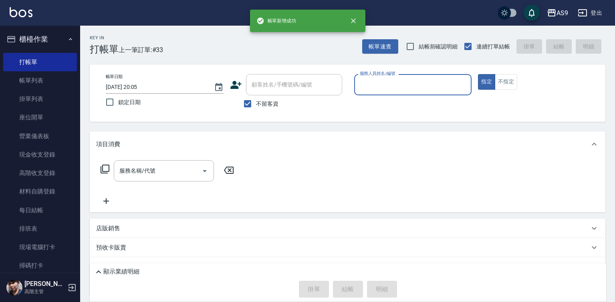
click at [389, 86] on input "服務人員姓名/編號" at bounding box center [413, 85] width 111 height 14
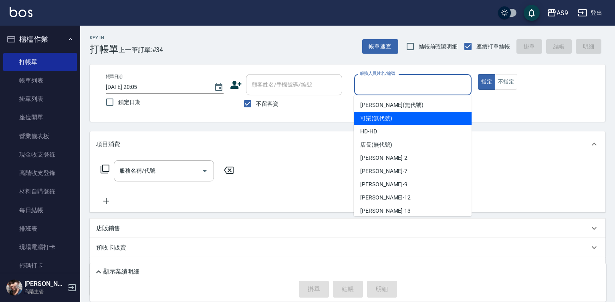
click at [376, 123] on div "可樂 (無代號)" at bounding box center [413, 118] width 118 height 13
type input "可樂(無代號)"
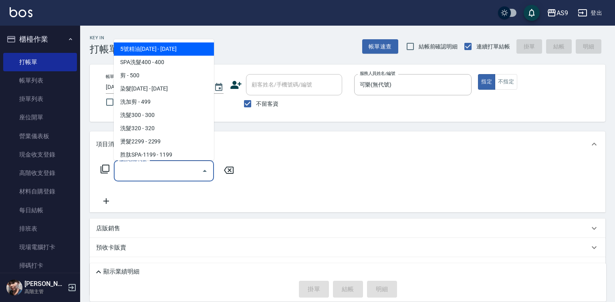
click at [179, 171] on input "服務名稱/代號" at bounding box center [157, 171] width 81 height 14
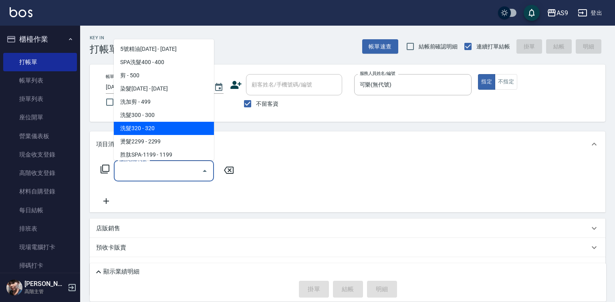
click at [156, 131] on span "洗髮320 - 320" at bounding box center [164, 128] width 100 height 13
type input "洗髮320(洗髮320)"
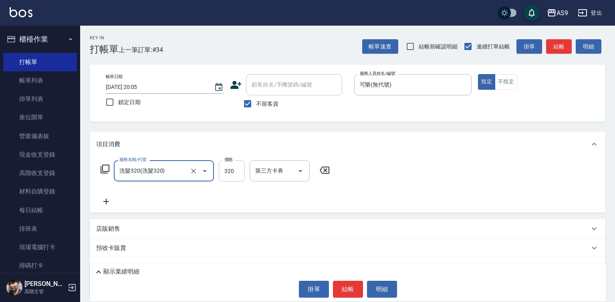
click at [236, 171] on input "320" at bounding box center [232, 171] width 26 height 22
click at [237, 171] on input "320" at bounding box center [232, 171] width 26 height 22
type input "270"
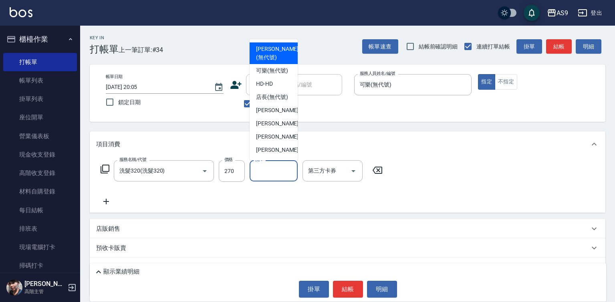
click at [273, 172] on input "洗-1" at bounding box center [273, 171] width 41 height 14
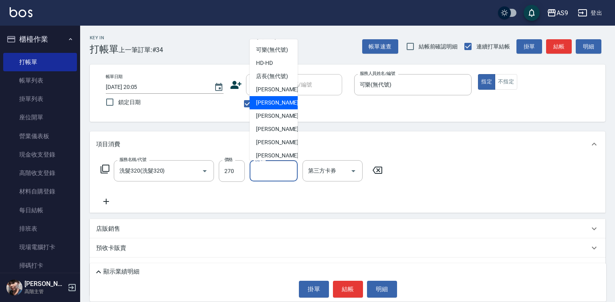
scroll to position [40, 0]
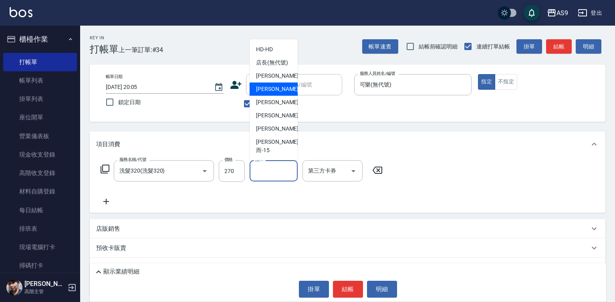
click at [278, 133] on span "[PERSON_NAME] -13" at bounding box center [281, 129] width 50 height 8
type input "[PERSON_NAME]-13"
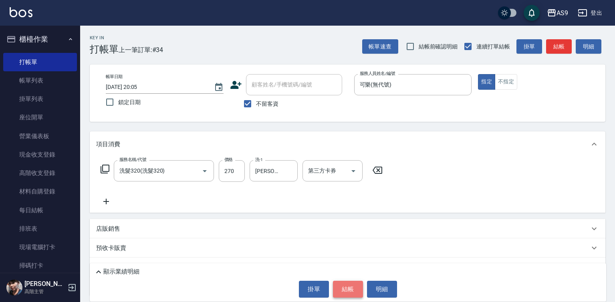
click at [341, 291] on button "結帳" at bounding box center [348, 289] width 30 height 17
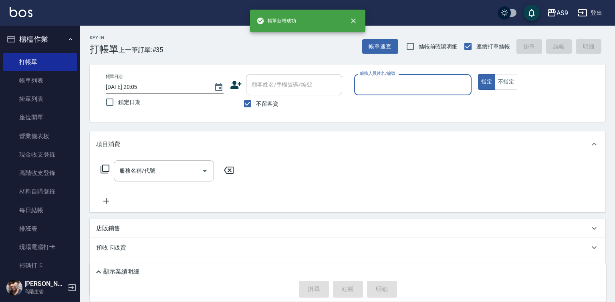
scroll to position [159, 0]
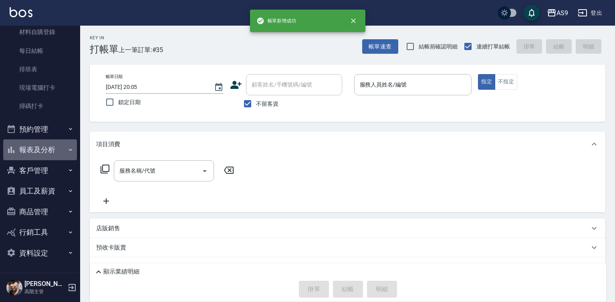
click at [44, 148] on button "報表及分析" at bounding box center [40, 149] width 74 height 21
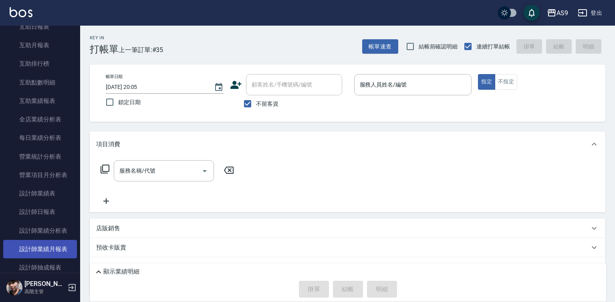
scroll to position [400, 0]
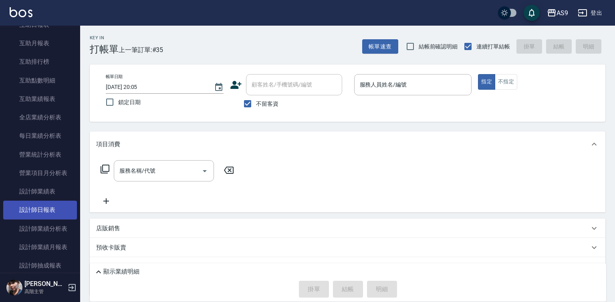
click at [46, 212] on link "設計師日報表" at bounding box center [40, 210] width 74 height 18
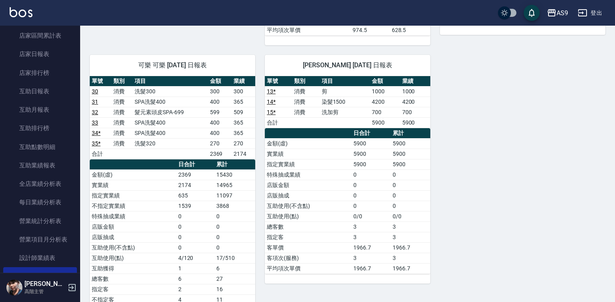
scroll to position [330, 0]
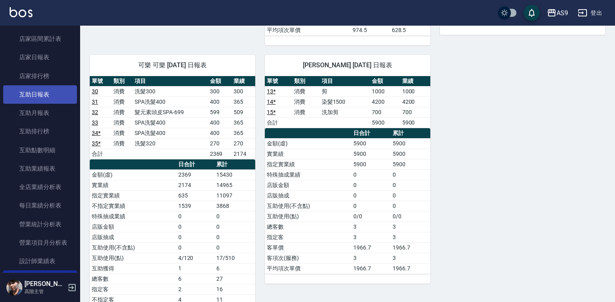
click at [52, 99] on link "互助日報表" at bounding box center [40, 94] width 74 height 18
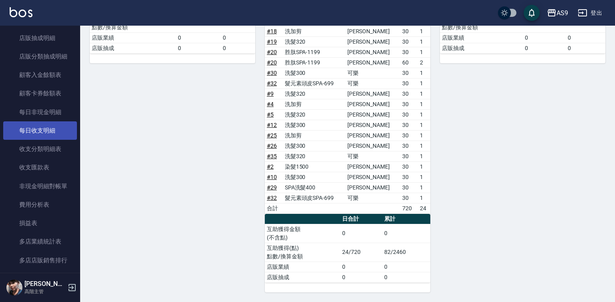
scroll to position [931, 0]
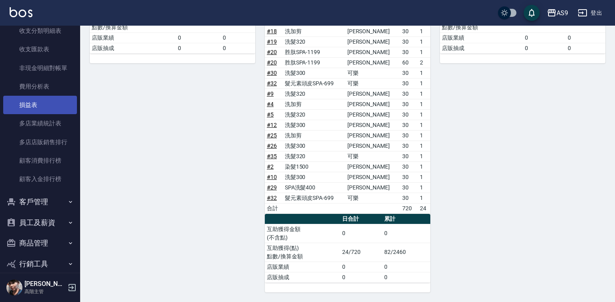
click at [39, 105] on link "損益表" at bounding box center [40, 105] width 74 height 18
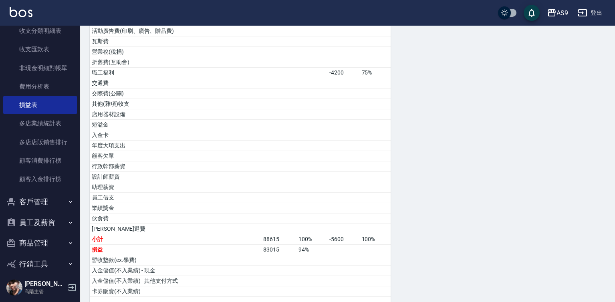
scroll to position [415, 0]
